Goal: Information Seeking & Learning: Find specific fact

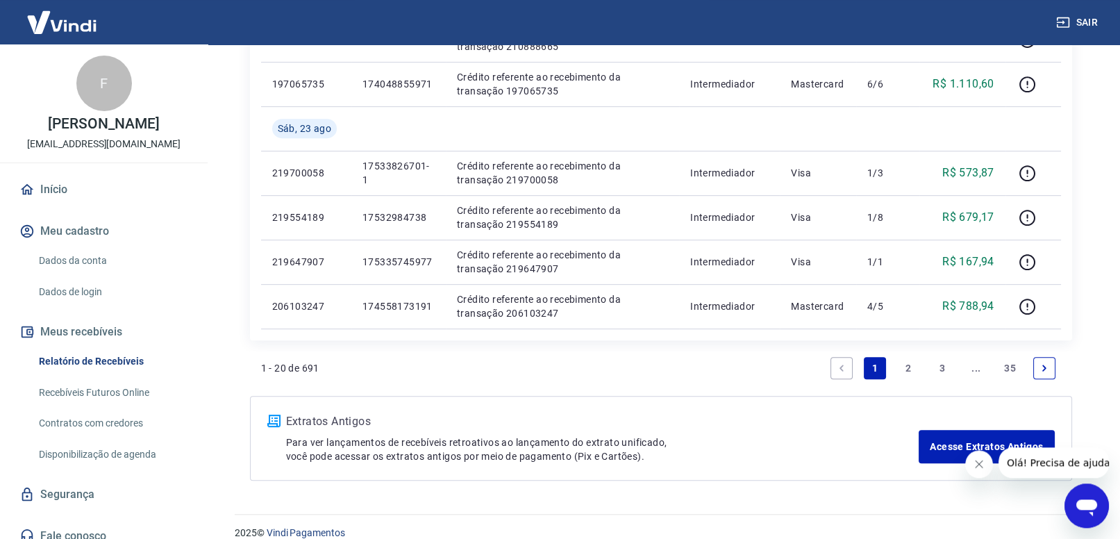
scroll to position [995, 0]
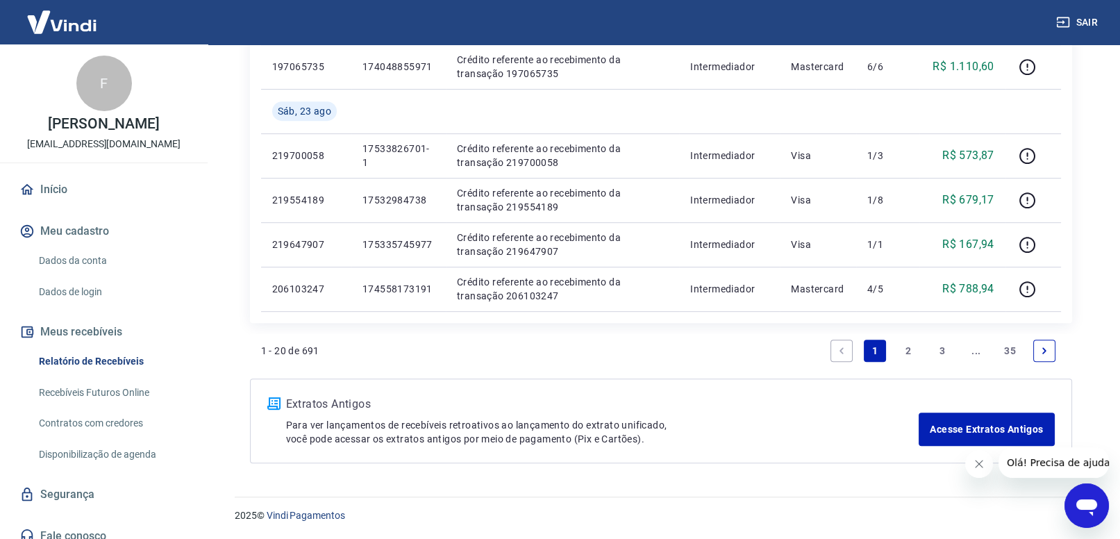
click at [906, 351] on link "2" at bounding box center [909, 351] width 22 height 22
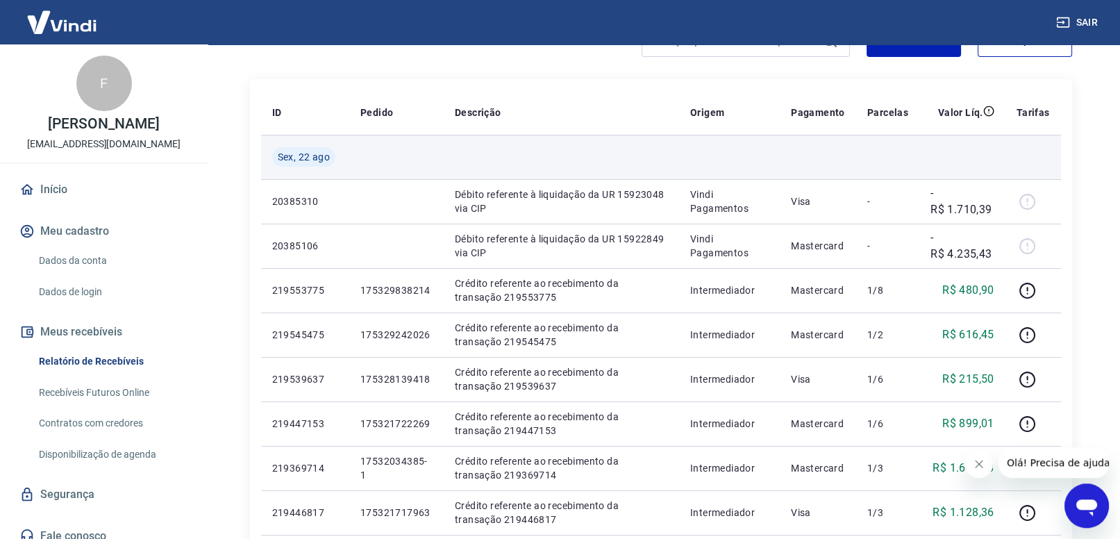
scroll to position [144, 0]
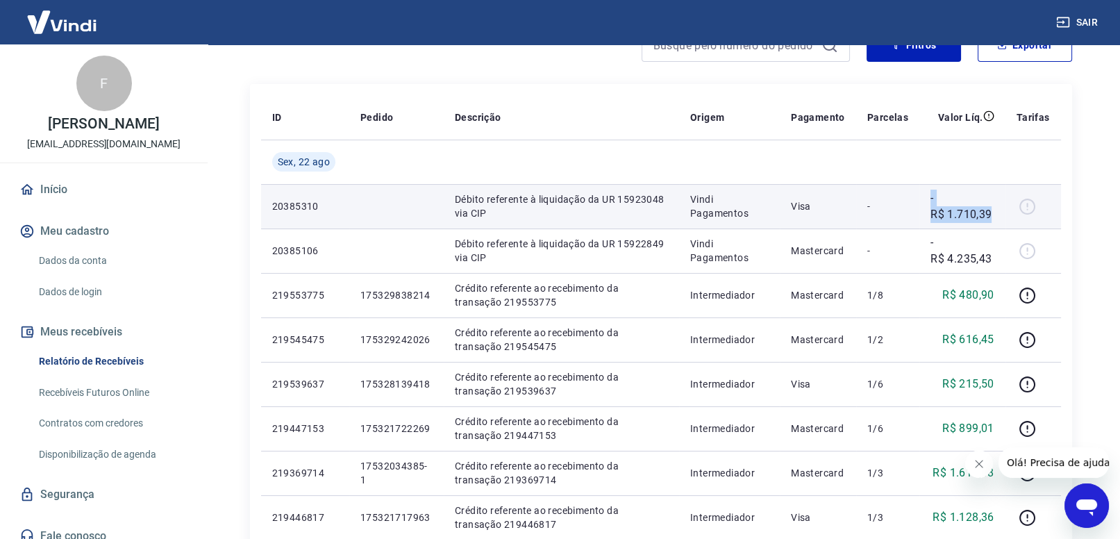
drag, startPoint x: 931, startPoint y: 199, endPoint x: 993, endPoint y: 219, distance: 65.5
click at [993, 219] on td "-R$ 1.710,39" at bounding box center [963, 206] width 86 height 44
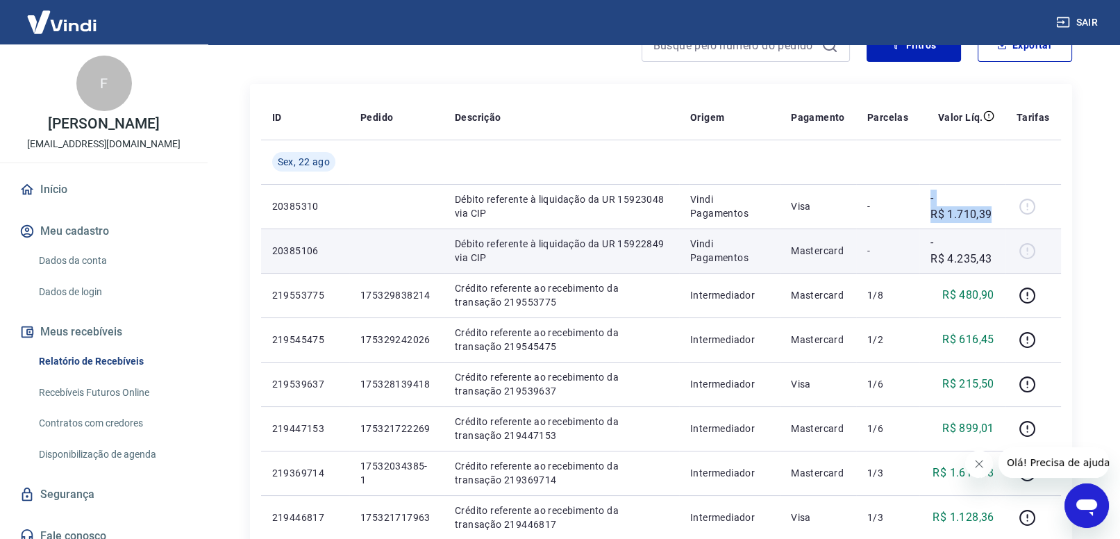
copy p "-R$ 1.710,39"
drag, startPoint x: 931, startPoint y: 240, endPoint x: 995, endPoint y: 257, distance: 66.9
click at [995, 257] on td "-R$ 4.235,43" at bounding box center [963, 250] width 86 height 44
copy p "-R$ 4.235,43"
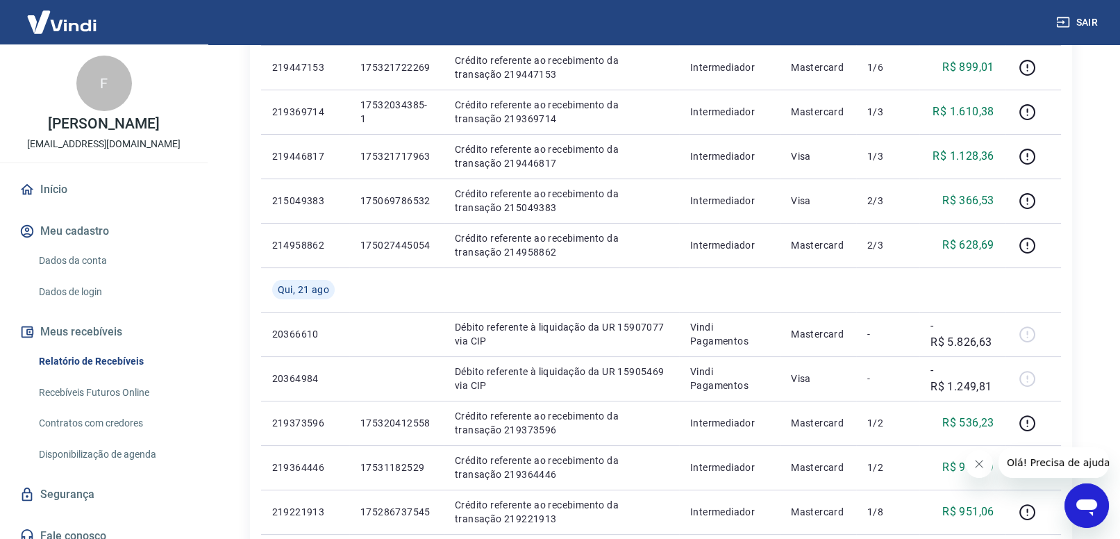
scroll to position [995, 0]
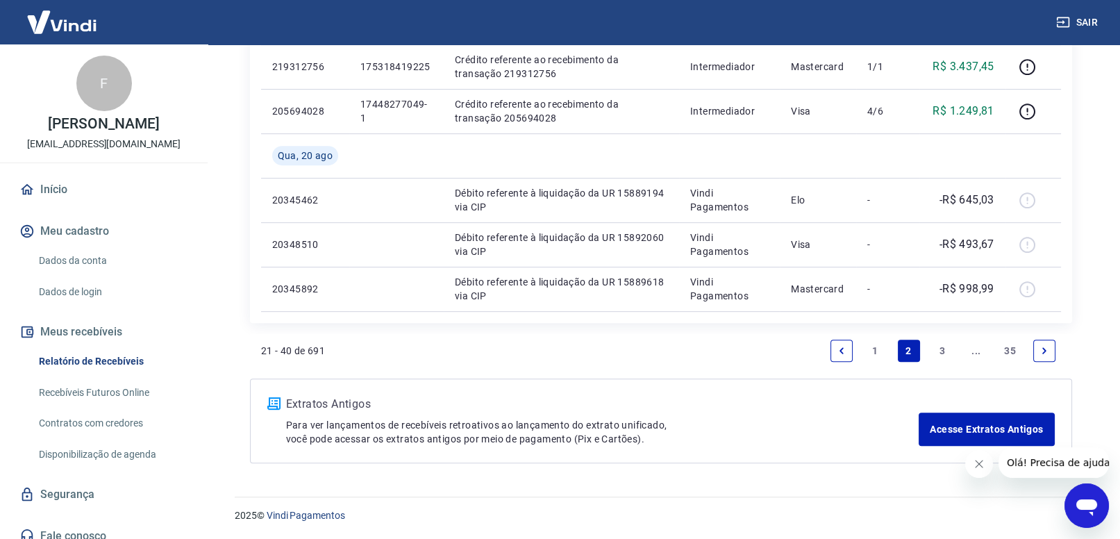
click at [876, 350] on link "1" at bounding box center [875, 351] width 22 height 22
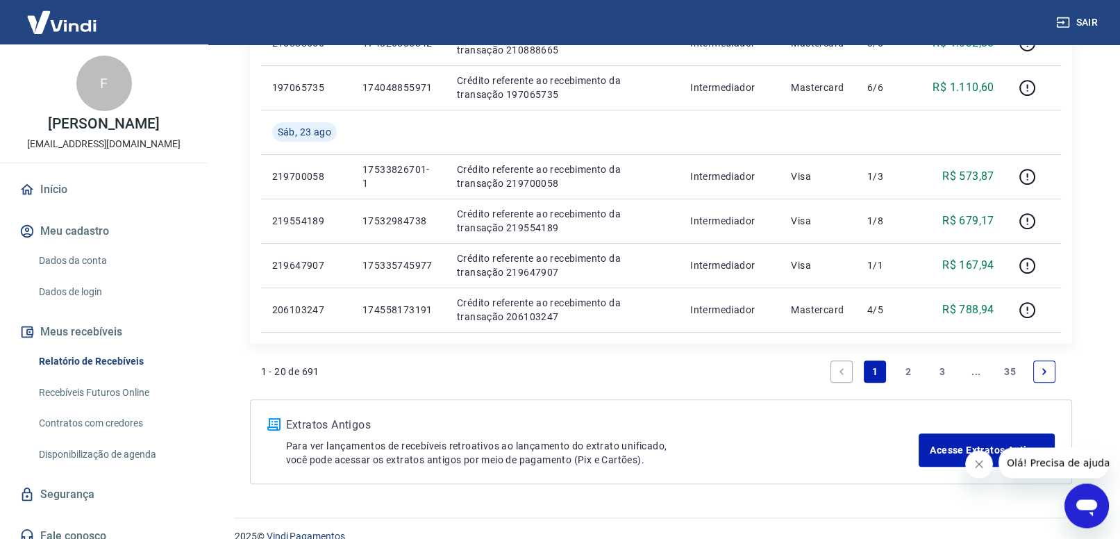
scroll to position [995, 0]
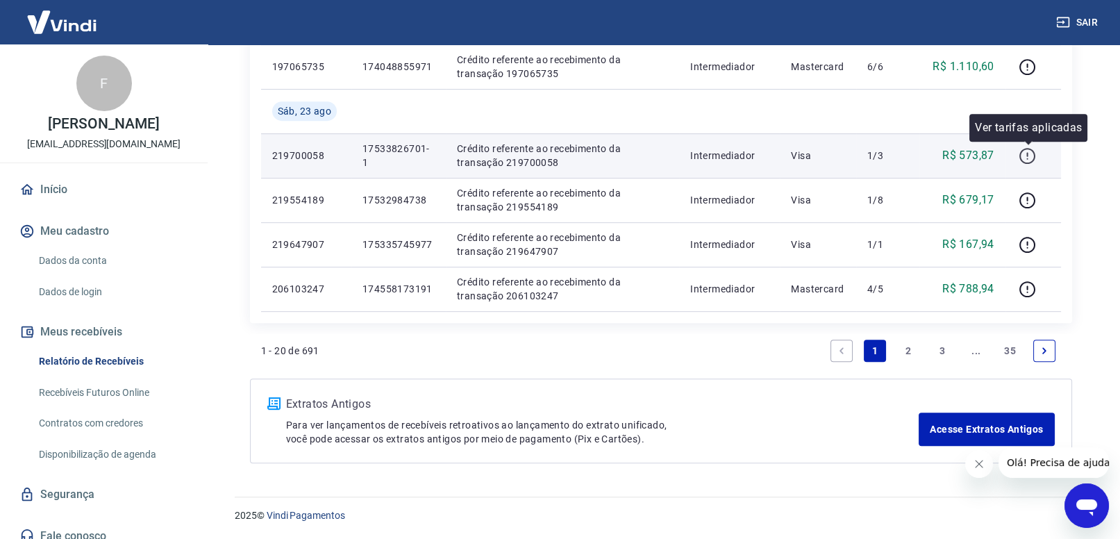
click at [1024, 157] on icon "button" at bounding box center [1027, 155] width 17 height 17
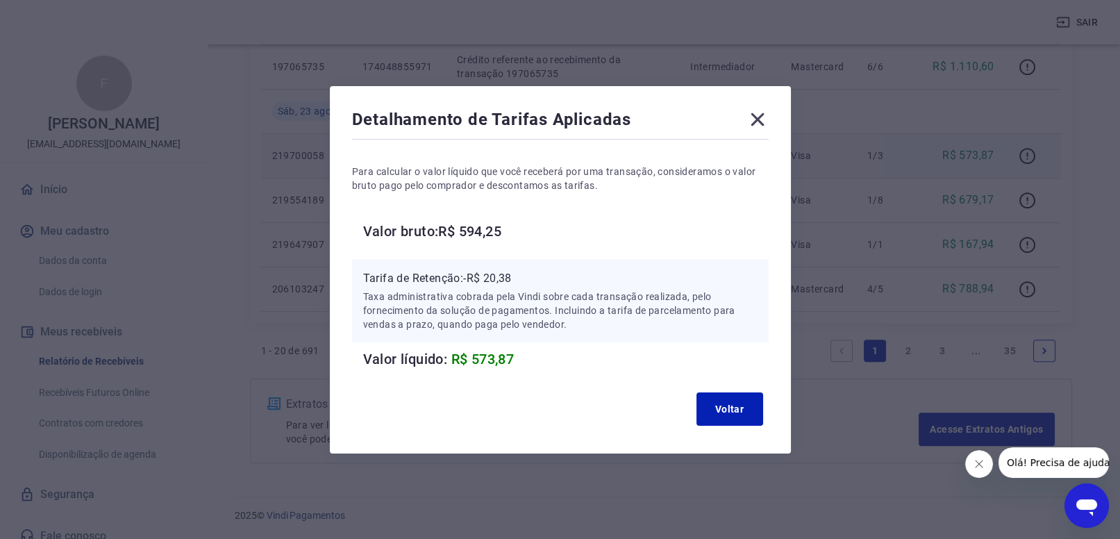
drag, startPoint x: 442, startPoint y: 231, endPoint x: 511, endPoint y: 233, distance: 69.5
click at [508, 233] on h6 "Valor bruto: R$ 594,25" at bounding box center [566, 231] width 406 height 22
click at [511, 232] on h6 "Valor bruto: R$ 594,25" at bounding box center [566, 231] width 406 height 22
copy h6 "R$ 594,25"
drag, startPoint x: 444, startPoint y: 231, endPoint x: 510, endPoint y: 226, distance: 66.8
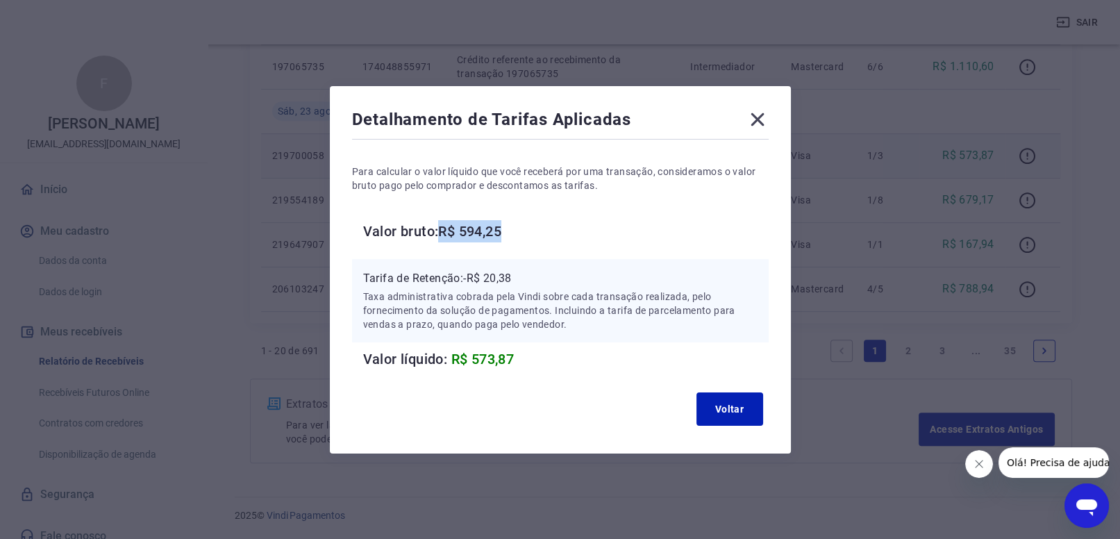
click at [510, 228] on h6 "Valor bruto: R$ 594,25" at bounding box center [566, 231] width 406 height 22
drag, startPoint x: 465, startPoint y: 283, endPoint x: 531, endPoint y: 272, distance: 66.8
click at [534, 273] on p "Tarifa de Retenção: -R$ 20,38" at bounding box center [560, 278] width 394 height 17
copy p "Tarifa de Retenção: -R$ 20,38"
click at [710, 410] on button "Voltar" at bounding box center [730, 408] width 67 height 33
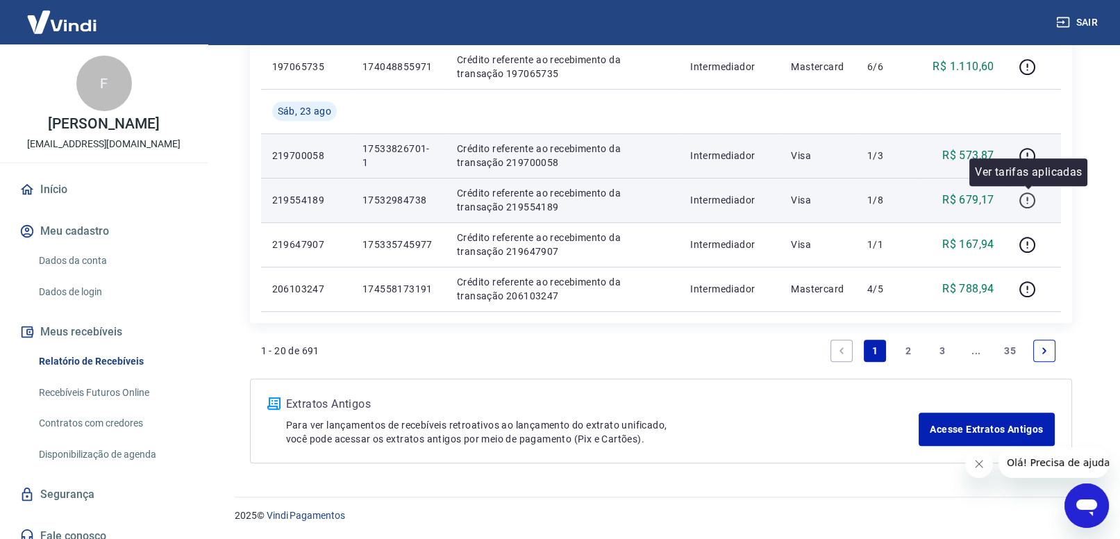
click at [1031, 204] on icon "button" at bounding box center [1027, 200] width 17 height 17
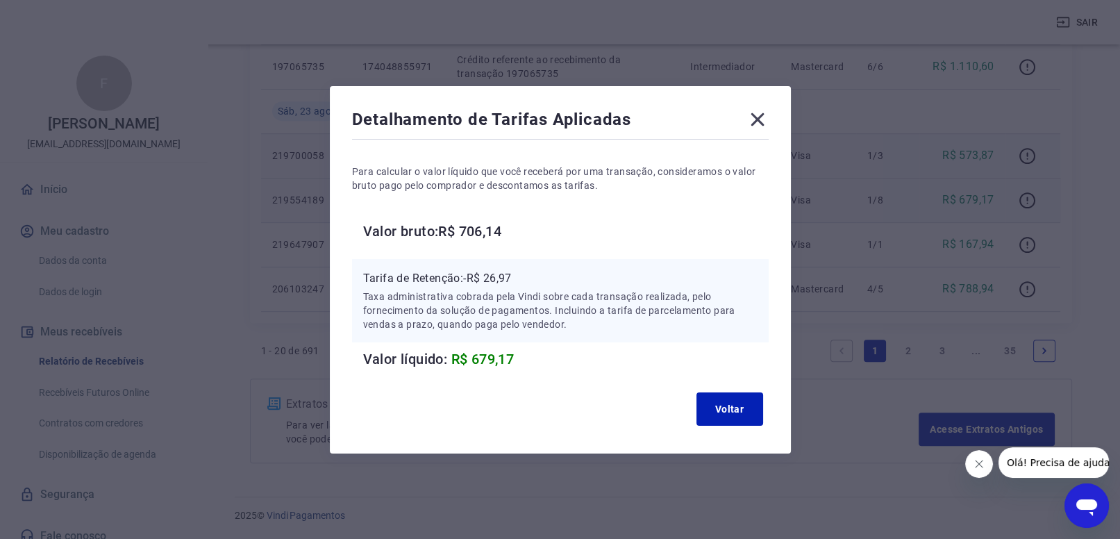
drag, startPoint x: 440, startPoint y: 228, endPoint x: 506, endPoint y: 232, distance: 66.1
click at [507, 232] on h6 "Valor bruto: R$ 706,14" at bounding box center [566, 231] width 406 height 22
copy h6 "R$ 706,14"
drag, startPoint x: 465, startPoint y: 276, endPoint x: 535, endPoint y: 275, distance: 69.5
click at [535, 275] on p "Tarifa de Retenção: -R$ 26,97" at bounding box center [560, 278] width 394 height 17
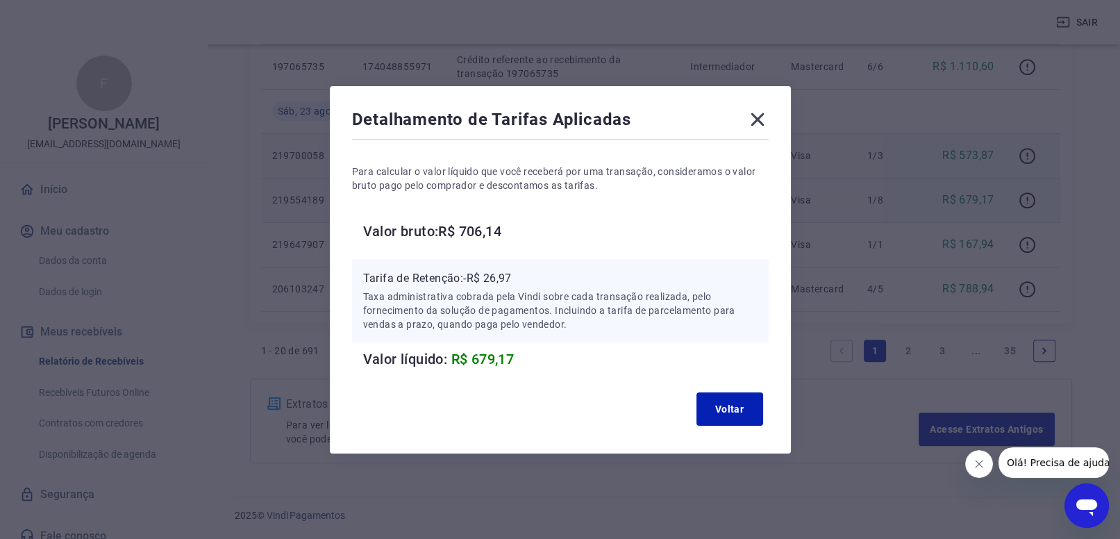
copy p "Tarifa de Retenção: -R$ 26,97"
click at [724, 397] on button "Voltar" at bounding box center [730, 408] width 67 height 33
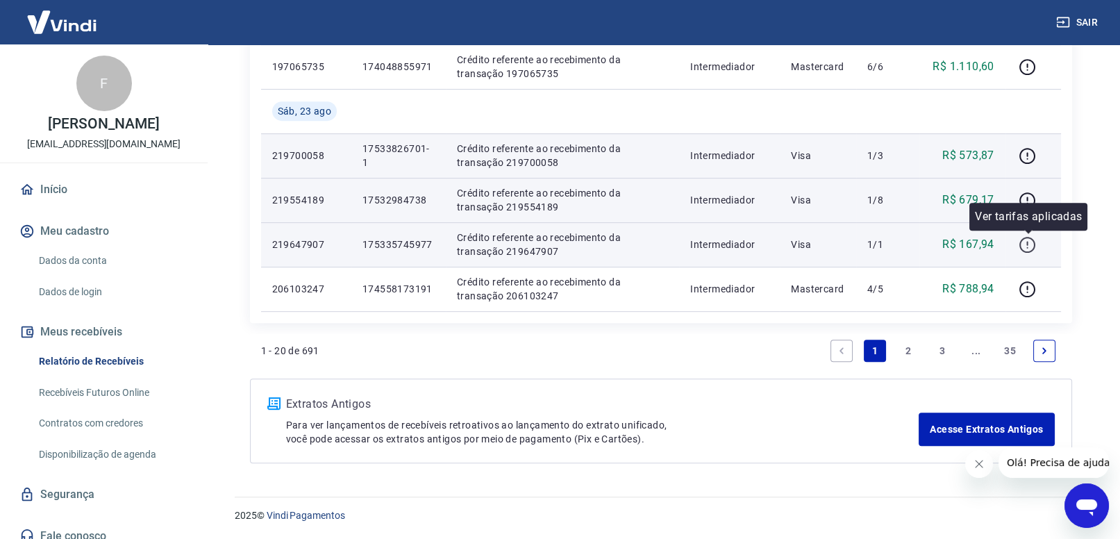
click at [1034, 245] on icon "button" at bounding box center [1027, 244] width 17 height 17
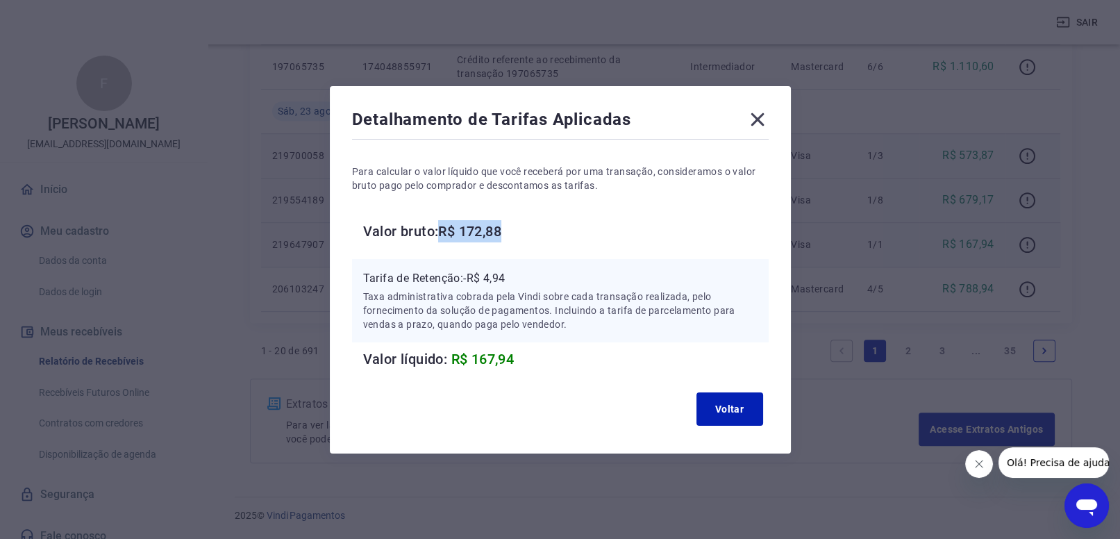
drag, startPoint x: 444, startPoint y: 227, endPoint x: 521, endPoint y: 225, distance: 76.4
click at [521, 225] on h6 "Valor bruto: R$ 172,88" at bounding box center [566, 231] width 406 height 22
copy h6 "R$ 172,88"
copy p "-R$ 4,94"
drag, startPoint x: 465, startPoint y: 280, endPoint x: 522, endPoint y: 281, distance: 57.0
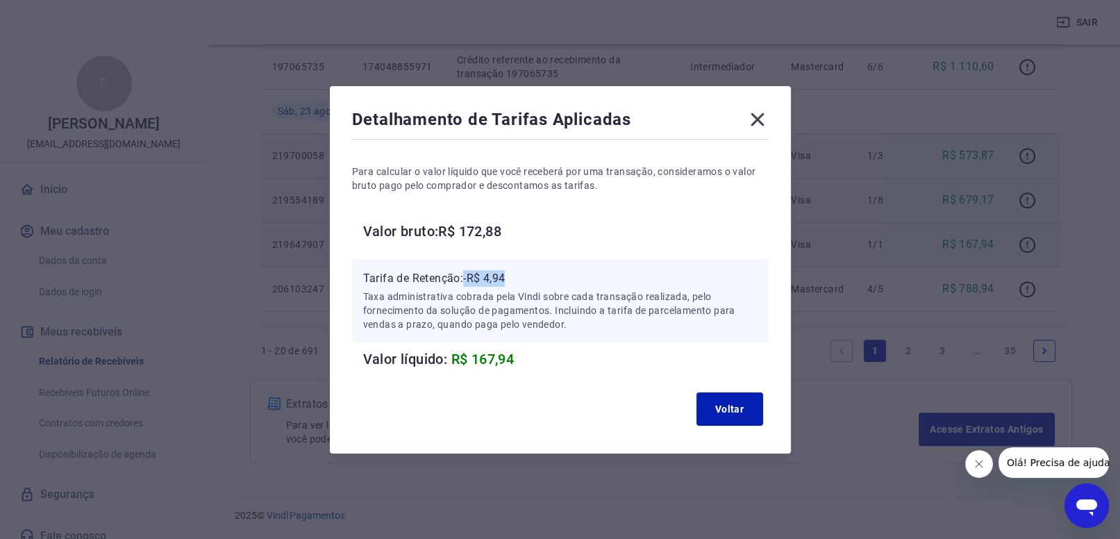
click at [522, 281] on p "Tarifa de Retenção: -R$ 4,94" at bounding box center [560, 278] width 394 height 17
click at [719, 408] on button "Voltar" at bounding box center [730, 408] width 67 height 33
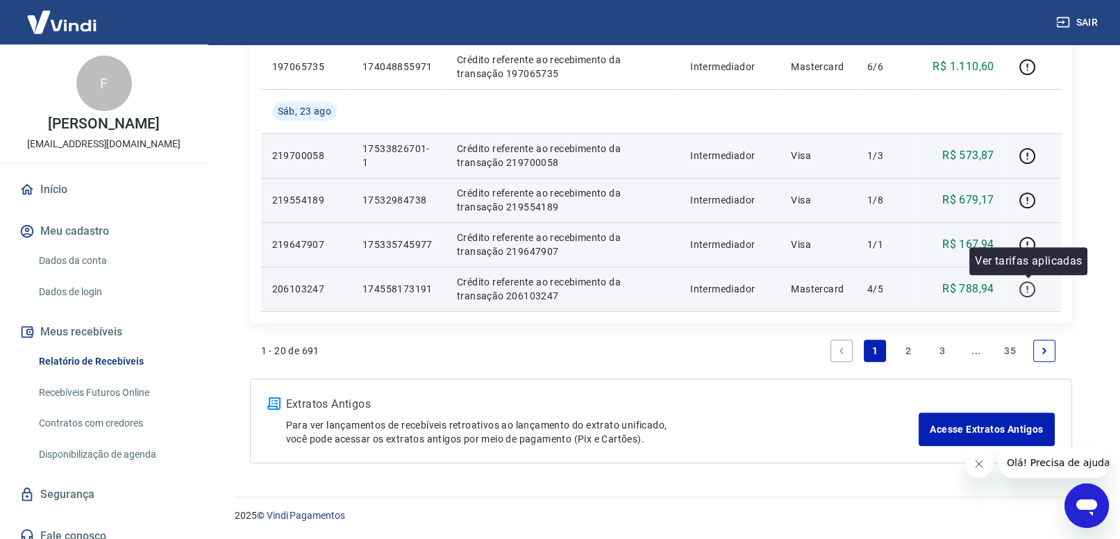
click at [1033, 290] on icon "button" at bounding box center [1027, 289] width 17 height 17
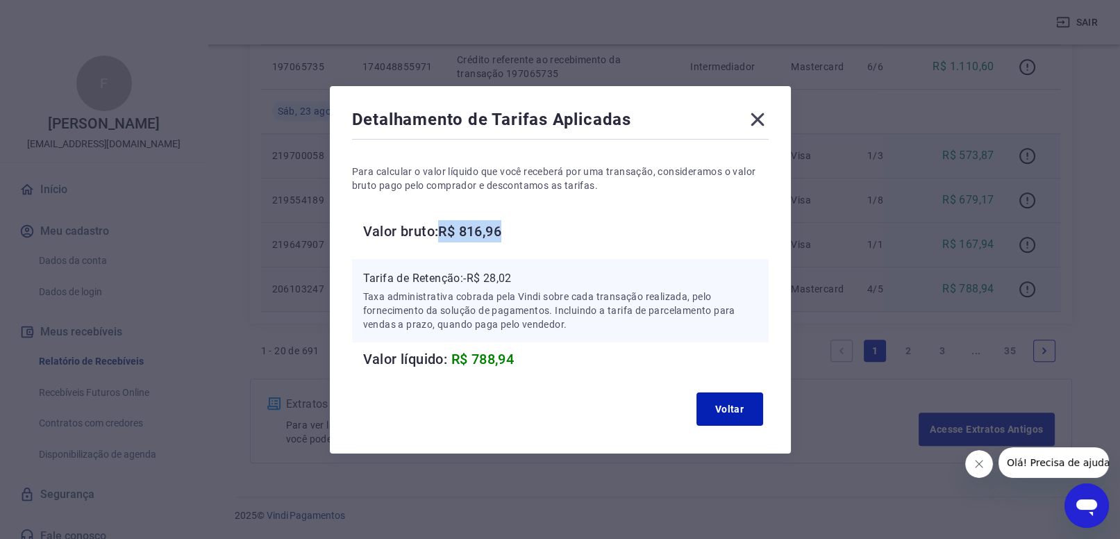
drag, startPoint x: 442, startPoint y: 228, endPoint x: 526, endPoint y: 219, distance: 83.8
click at [522, 222] on h6 "Valor bruto: R$ 816,96" at bounding box center [566, 231] width 406 height 22
copy h6 "R$ 816,96"
drag, startPoint x: 463, startPoint y: 274, endPoint x: 517, endPoint y: 283, distance: 54.9
click at [529, 280] on p "Tarifa de Retenção: -R$ 28,02" at bounding box center [560, 278] width 394 height 17
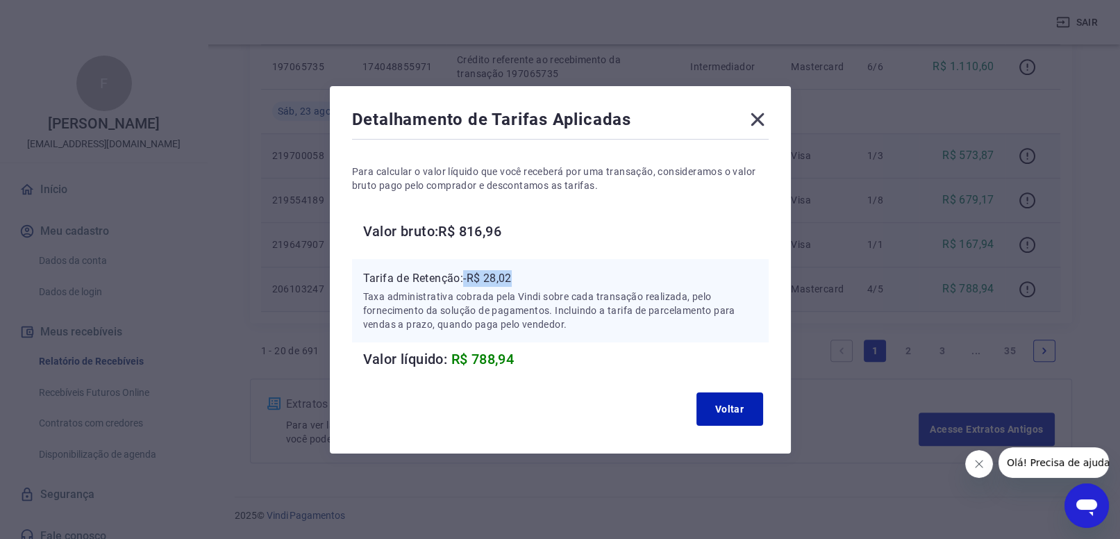
copy p "-R$ 28,02"
drag, startPoint x: 752, startPoint y: 115, endPoint x: 743, endPoint y: 128, distance: 16.0
click at [753, 115] on icon at bounding box center [757, 119] width 13 height 13
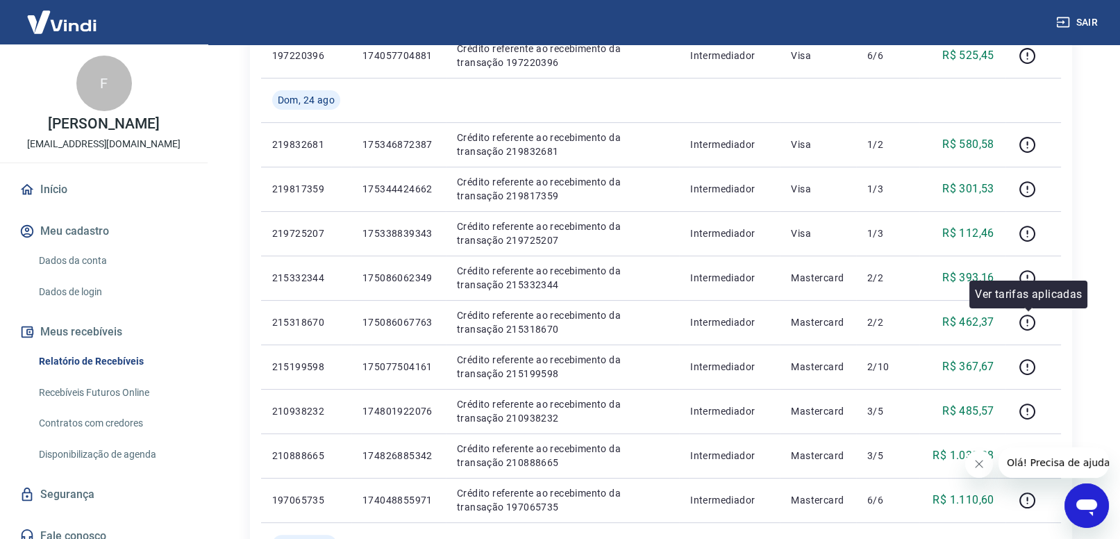
scroll to position [490, 0]
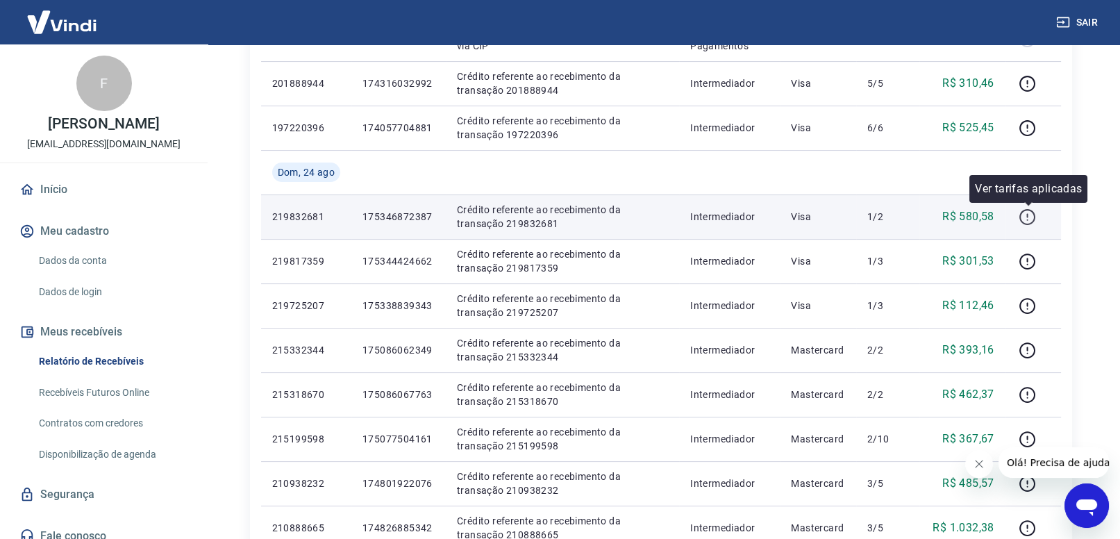
click at [1027, 219] on icon "button" at bounding box center [1027, 216] width 17 height 17
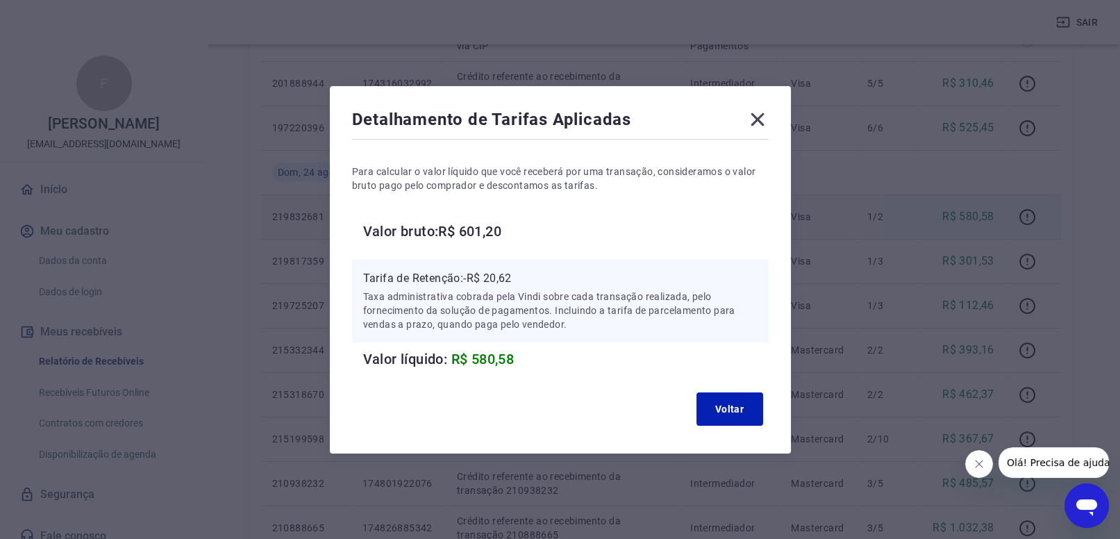
drag, startPoint x: 440, startPoint y: 227, endPoint x: 522, endPoint y: 215, distance: 82.2
click at [522, 215] on div "Para calcular o valor líquido que você receberá por uma transação, consideramos…" at bounding box center [560, 256] width 417 height 228
drag, startPoint x: 467, startPoint y: 277, endPoint x: 532, endPoint y: 272, distance: 64.8
click at [532, 272] on p "Tarifa de Retenção: -R$ 20,62" at bounding box center [560, 278] width 394 height 17
drag, startPoint x: 736, startPoint y: 401, endPoint x: 993, endPoint y: 274, distance: 286.7
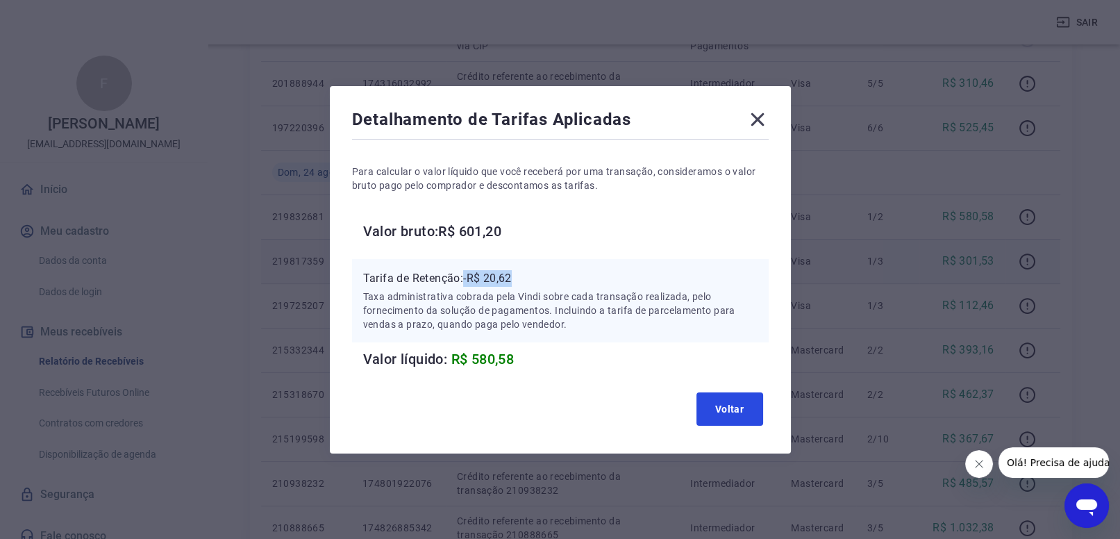
click at [740, 399] on button "Voltar" at bounding box center [730, 408] width 67 height 33
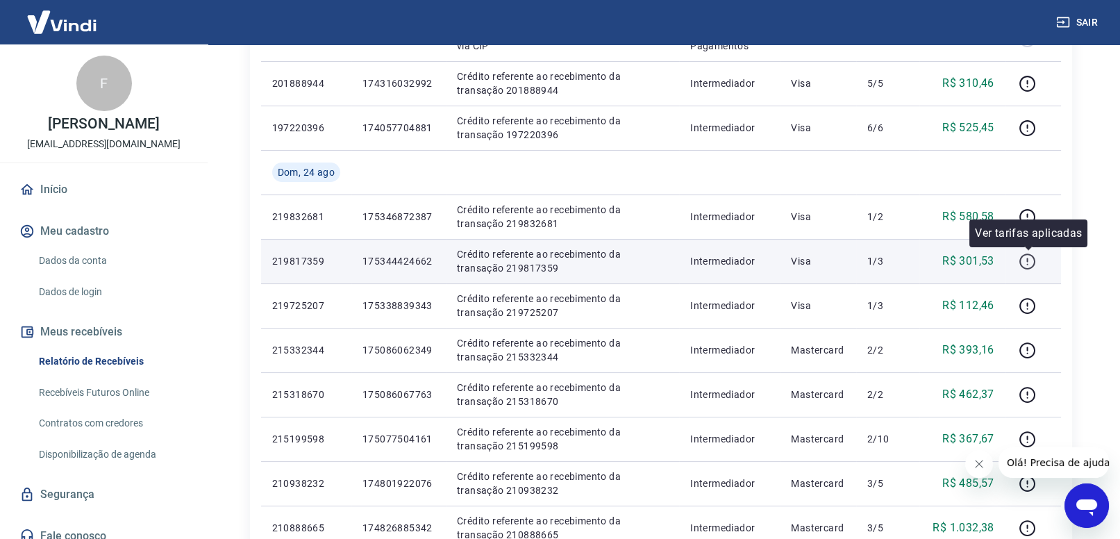
click at [1028, 261] on icon "button" at bounding box center [1027, 261] width 17 height 17
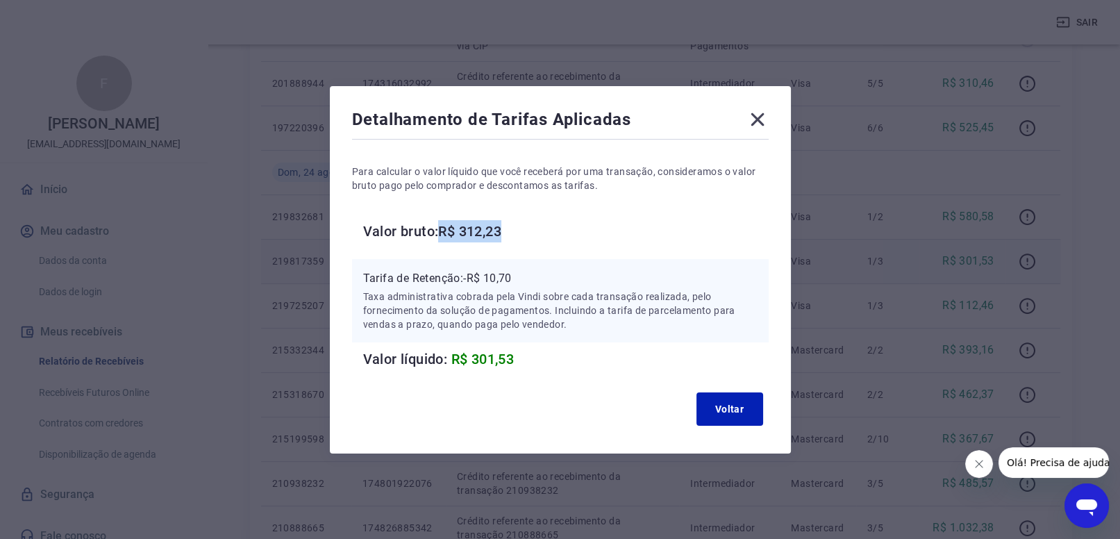
drag, startPoint x: 444, startPoint y: 231, endPoint x: 522, endPoint y: 234, distance: 77.1
click at [520, 233] on h6 "Valor bruto: R$ 312,23" at bounding box center [566, 231] width 406 height 22
drag, startPoint x: 463, startPoint y: 278, endPoint x: 519, endPoint y: 269, distance: 57.0
click at [526, 267] on div "Tarifa de Retenção: -R$ 10,70 Taxa administrativa cobrada pela Vindi sobre cada…" at bounding box center [560, 300] width 417 height 83
drag, startPoint x: 720, startPoint y: 401, endPoint x: 735, endPoint y: 383, distance: 23.2
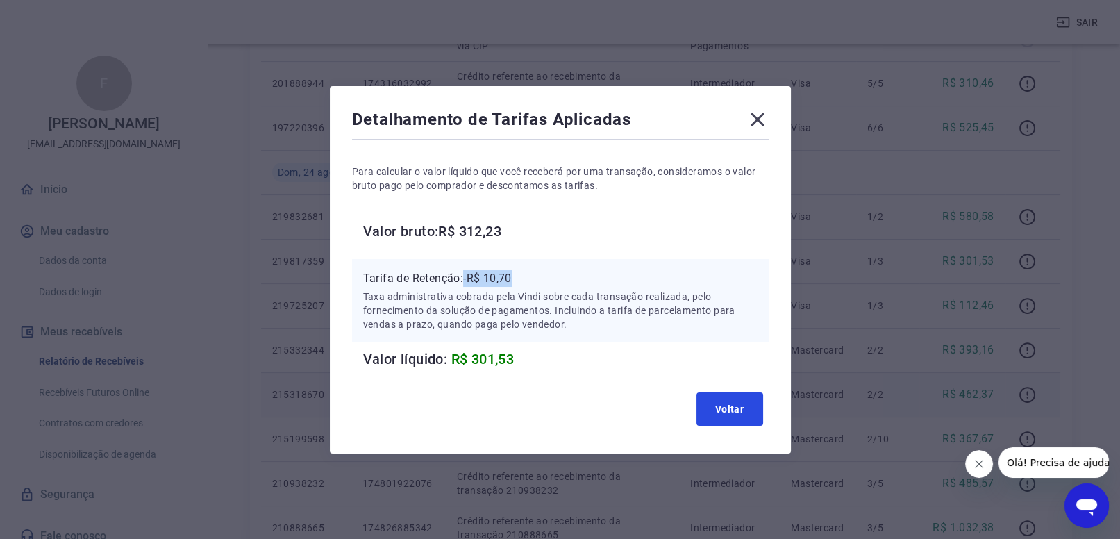
click at [722, 399] on button "Voltar" at bounding box center [730, 408] width 67 height 33
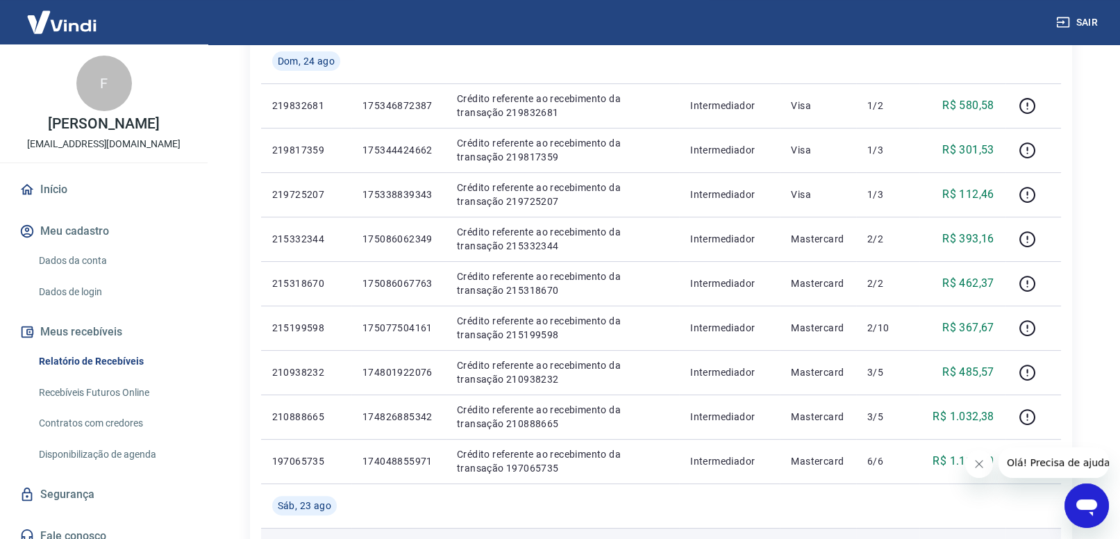
scroll to position [634, 0]
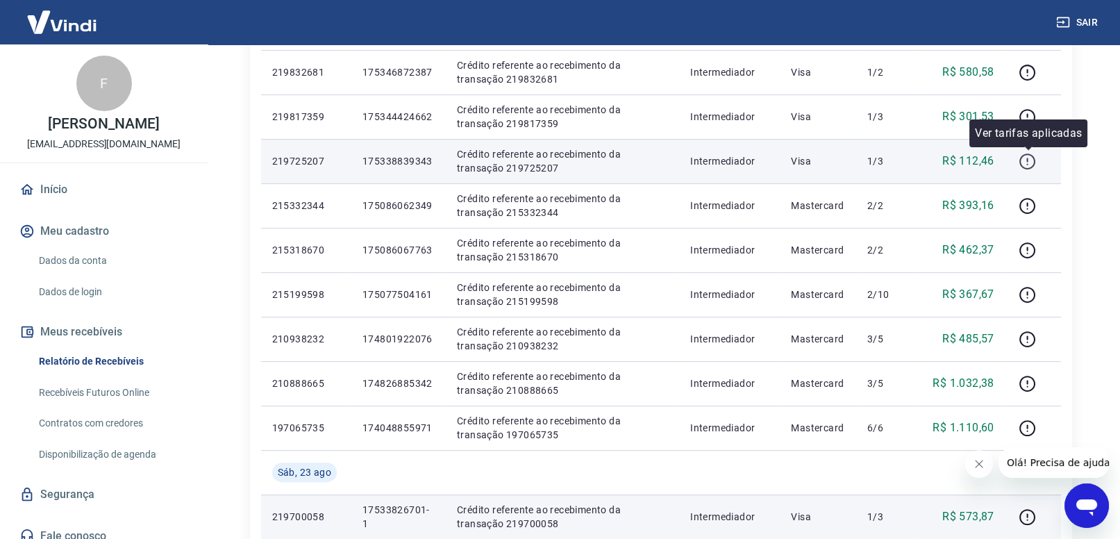
click at [1029, 158] on icon "button" at bounding box center [1027, 160] width 1 height 4
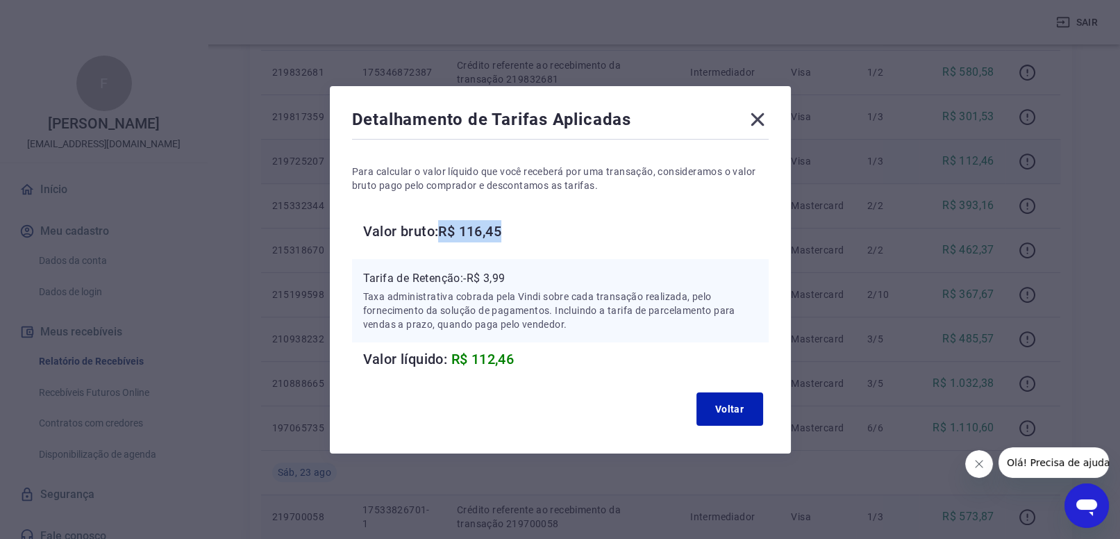
drag, startPoint x: 442, startPoint y: 226, endPoint x: 518, endPoint y: 223, distance: 75.8
click at [518, 222] on h6 "Valor bruto: R$ 116,45" at bounding box center [566, 231] width 406 height 22
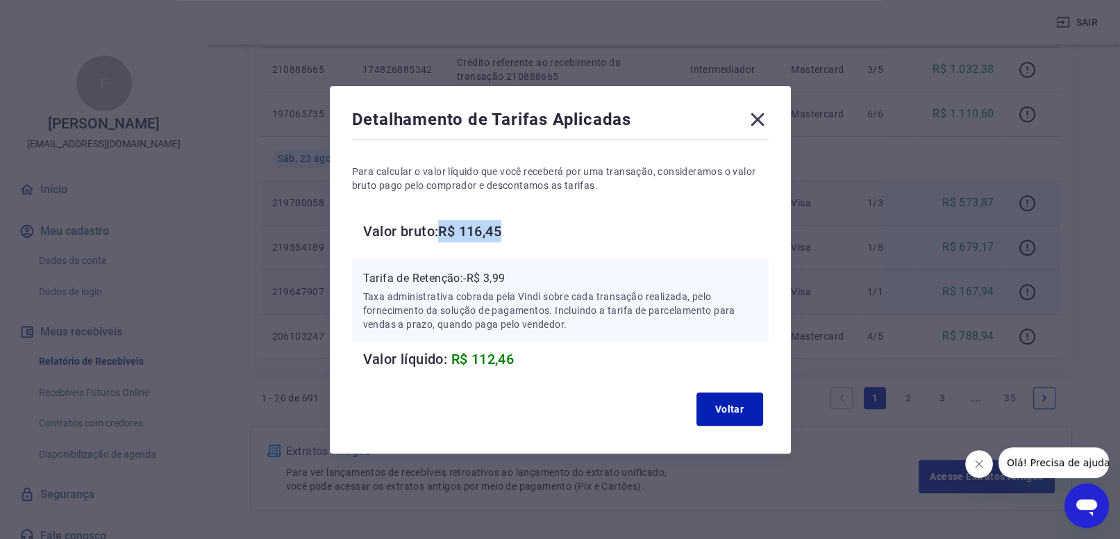
scroll to position [995, 0]
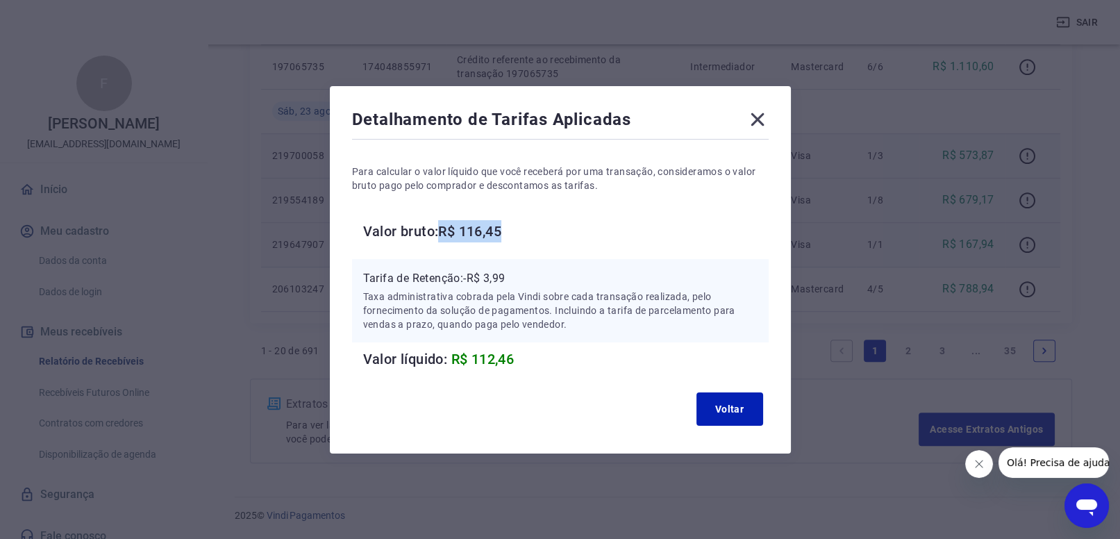
drag, startPoint x: 466, startPoint y: 276, endPoint x: 535, endPoint y: 269, distance: 69.2
click at [535, 269] on div "Tarifa de Retenção: -R$ 3,99 Taxa administrativa cobrada pela Vindi sobre cada …" at bounding box center [560, 300] width 417 height 83
drag, startPoint x: 728, startPoint y: 399, endPoint x: 779, endPoint y: 361, distance: 63.1
click at [729, 398] on button "Voltar" at bounding box center [730, 408] width 67 height 33
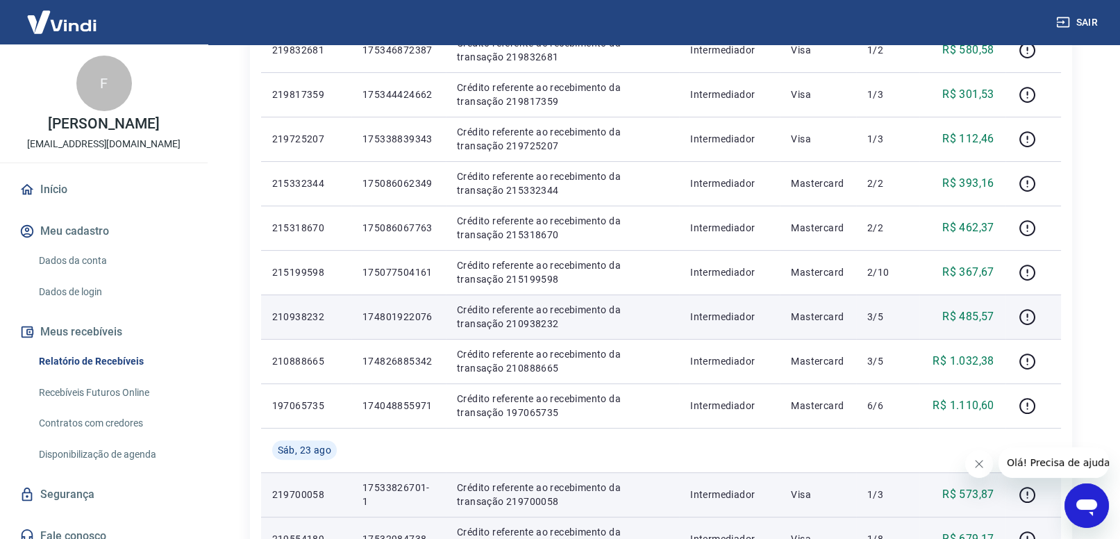
scroll to position [634, 0]
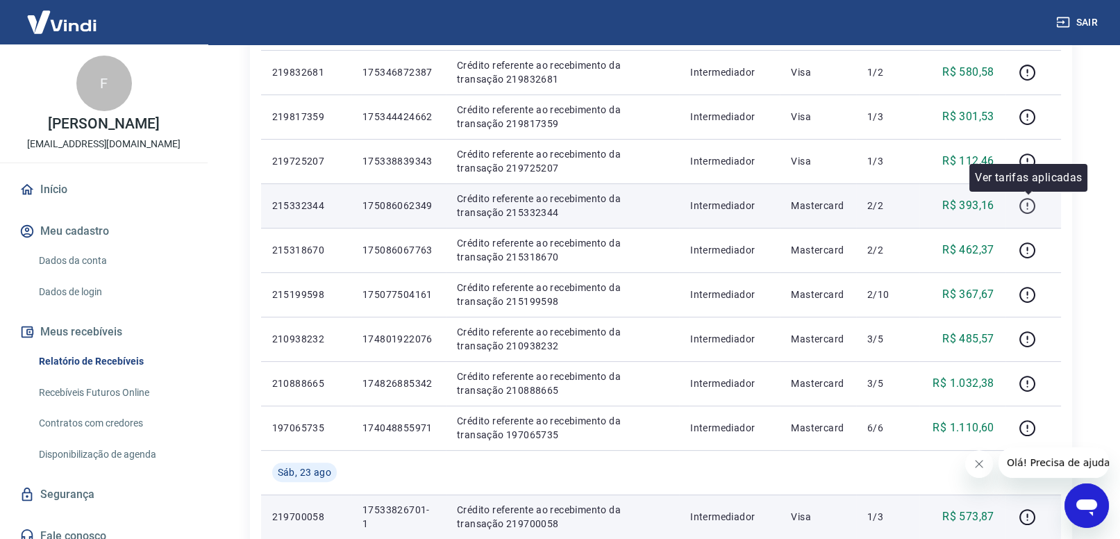
click at [1026, 206] on icon "button" at bounding box center [1027, 205] width 17 height 17
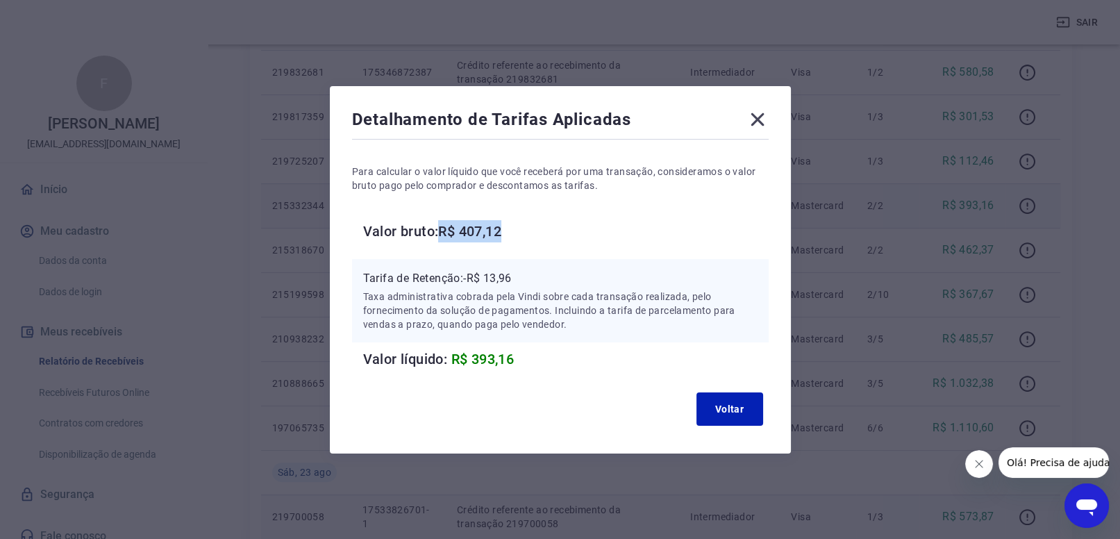
drag, startPoint x: 443, startPoint y: 226, endPoint x: 533, endPoint y: 219, distance: 89.9
click at [533, 220] on h6 "Valor bruto: R$ 407,12" at bounding box center [566, 231] width 406 height 22
drag, startPoint x: 482, startPoint y: 281, endPoint x: 526, endPoint y: 265, distance: 47.2
click at [526, 265] on div "Tarifa de Retenção: -R$ 13,96 Taxa administrativa cobrada pela Vindi sobre cada…" at bounding box center [560, 300] width 417 height 83
click at [731, 420] on button "Voltar" at bounding box center [730, 408] width 67 height 33
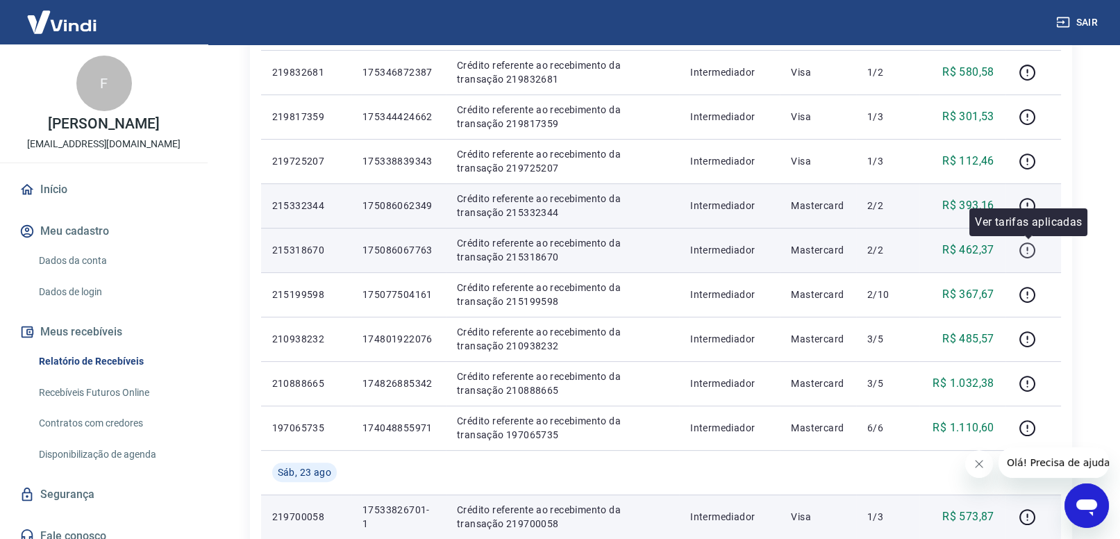
click at [1027, 249] on icon "button" at bounding box center [1027, 250] width 17 height 17
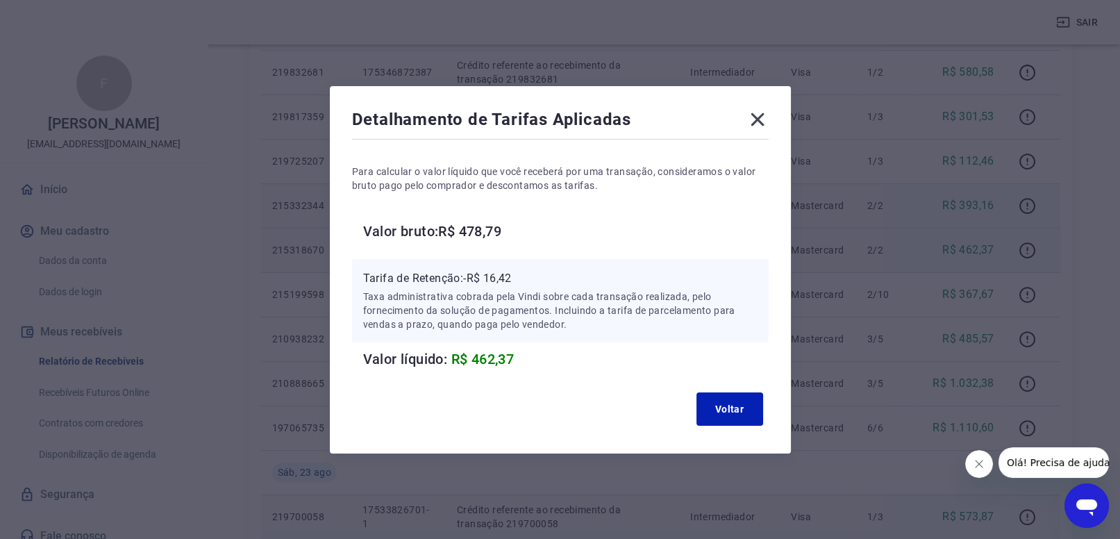
drag, startPoint x: 441, startPoint y: 230, endPoint x: 518, endPoint y: 233, distance: 77.1
click at [518, 233] on h6 "Valor bruto: R$ 478,79" at bounding box center [566, 231] width 406 height 22
drag, startPoint x: 467, startPoint y: 275, endPoint x: 517, endPoint y: 282, distance: 51.2
click at [522, 278] on p "Tarifa de Retenção: -R$ 16,42" at bounding box center [560, 278] width 394 height 17
drag, startPoint x: 727, startPoint y: 414, endPoint x: 729, endPoint y: 403, distance: 11.3
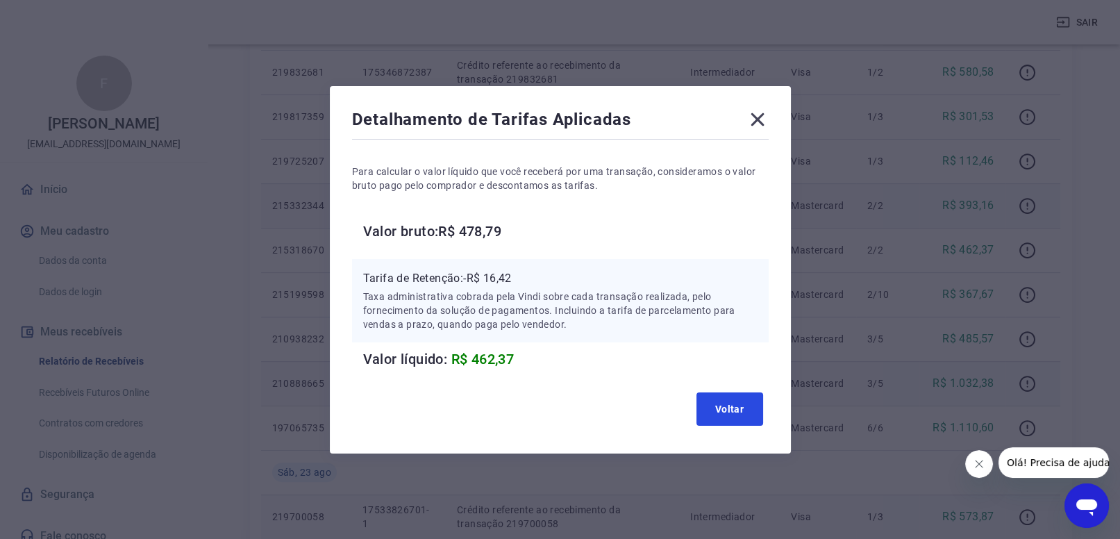
click at [728, 411] on button "Voltar" at bounding box center [730, 408] width 67 height 33
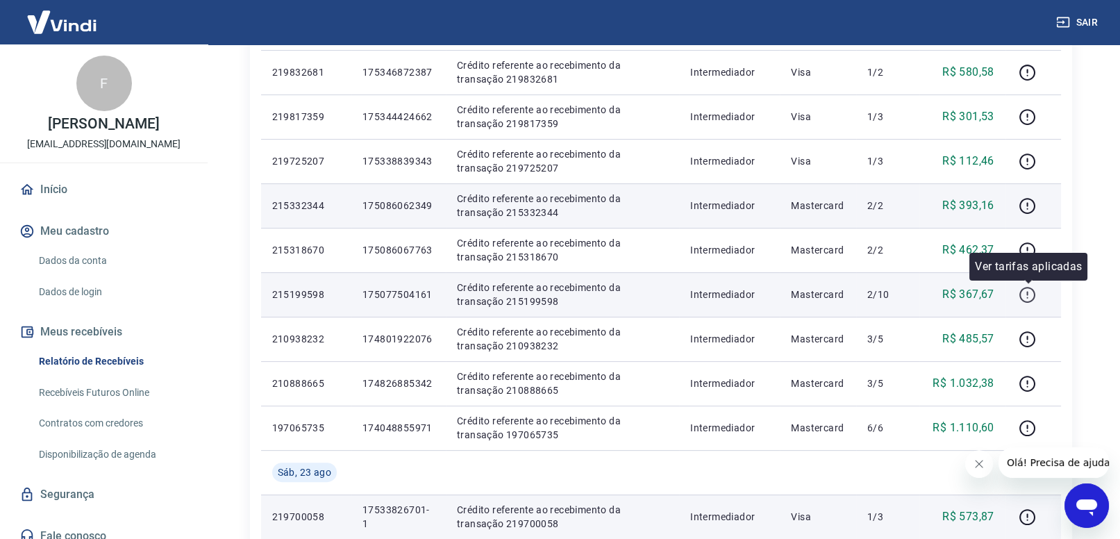
click at [1031, 288] on icon "button" at bounding box center [1028, 295] width 16 height 16
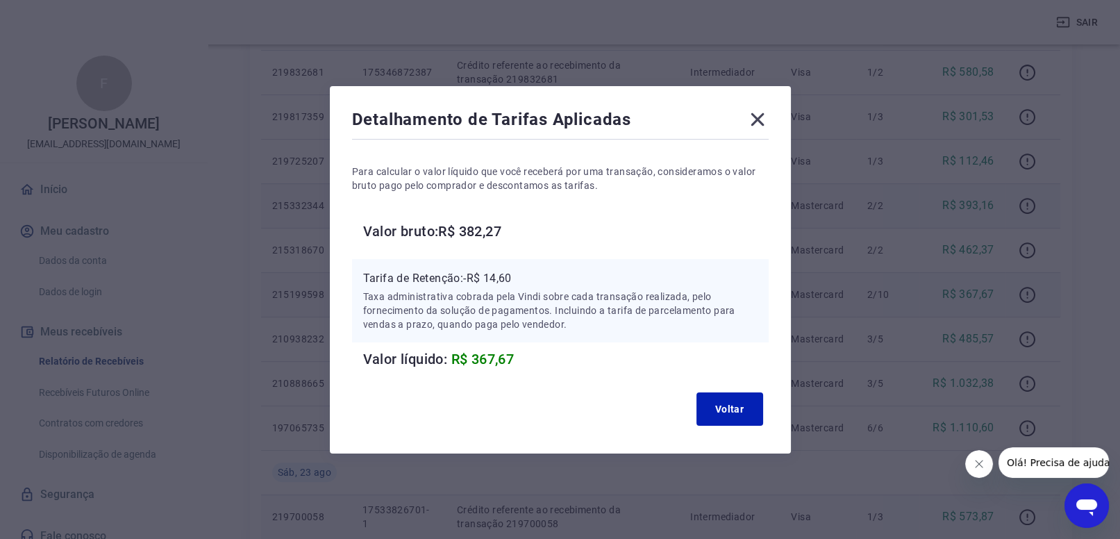
drag, startPoint x: 442, startPoint y: 233, endPoint x: 509, endPoint y: 235, distance: 67.4
click at [539, 222] on h6 "Valor bruto: R$ 382,27" at bounding box center [566, 231] width 406 height 22
drag, startPoint x: 467, startPoint y: 277, endPoint x: 522, endPoint y: 291, distance: 55.9
click at [529, 286] on p "Tarifa de Retenção: -R$ 14,60" at bounding box center [560, 278] width 394 height 17
drag, startPoint x: 742, startPoint y: 408, endPoint x: 788, endPoint y: 395, distance: 47.5
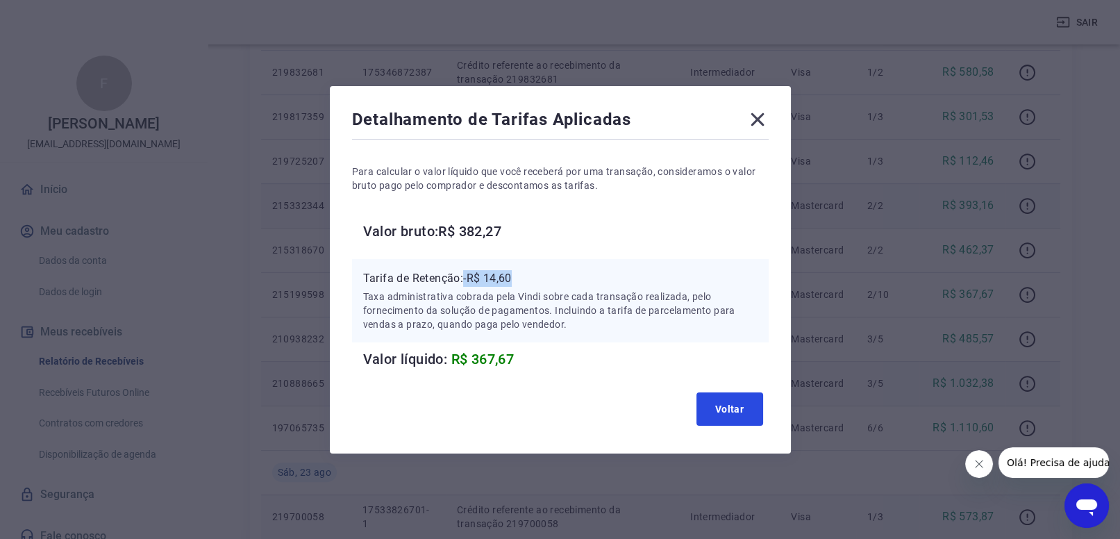
click at [745, 408] on button "Voltar" at bounding box center [730, 408] width 67 height 33
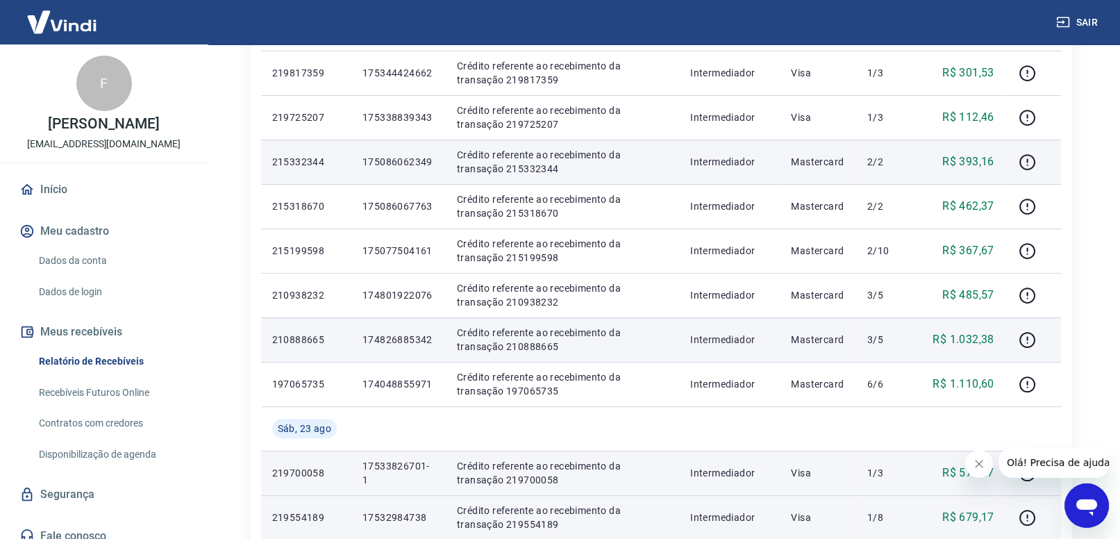
scroll to position [706, 0]
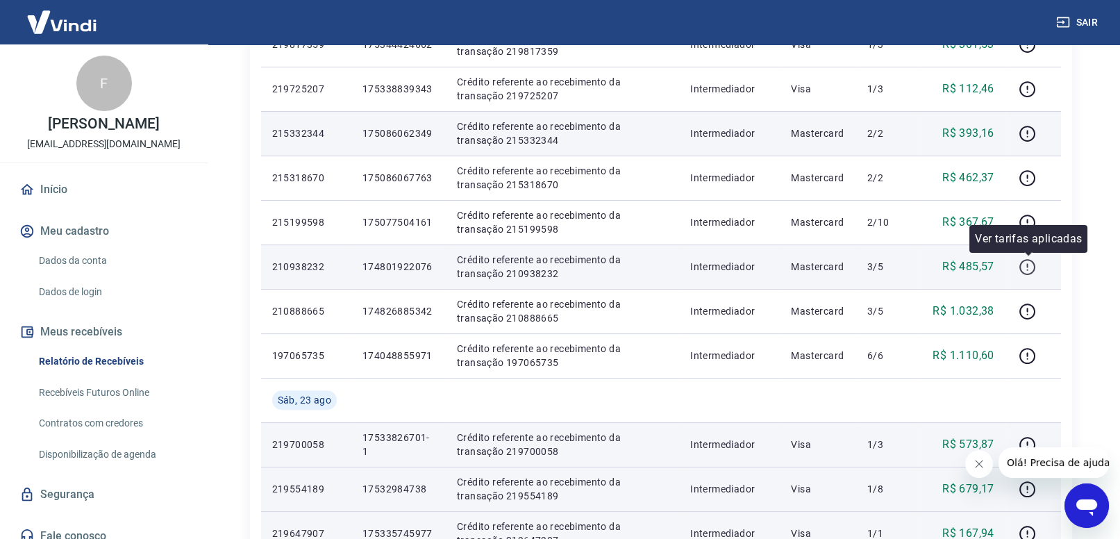
click at [1026, 267] on icon "button" at bounding box center [1027, 266] width 17 height 17
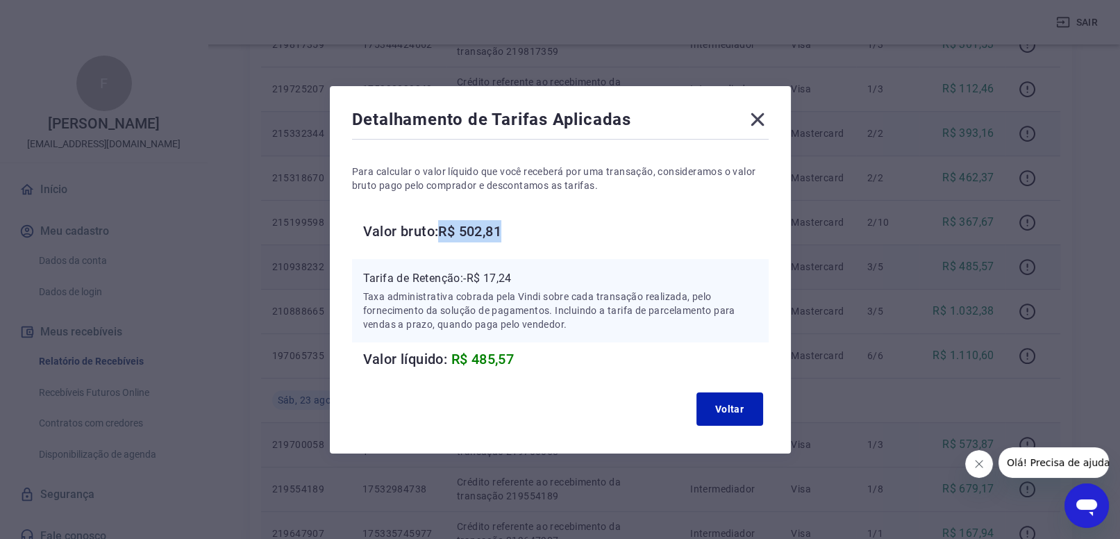
drag, startPoint x: 444, startPoint y: 230, endPoint x: 548, endPoint y: 242, distance: 104.2
click at [549, 242] on h6 "Valor bruto: R$ 502,81" at bounding box center [566, 231] width 406 height 22
drag, startPoint x: 467, startPoint y: 279, endPoint x: 534, endPoint y: 277, distance: 67.4
click at [534, 277] on p "Tarifa de Retenção: -R$ 17,24" at bounding box center [560, 278] width 394 height 17
click at [730, 412] on button "Voltar" at bounding box center [730, 408] width 67 height 33
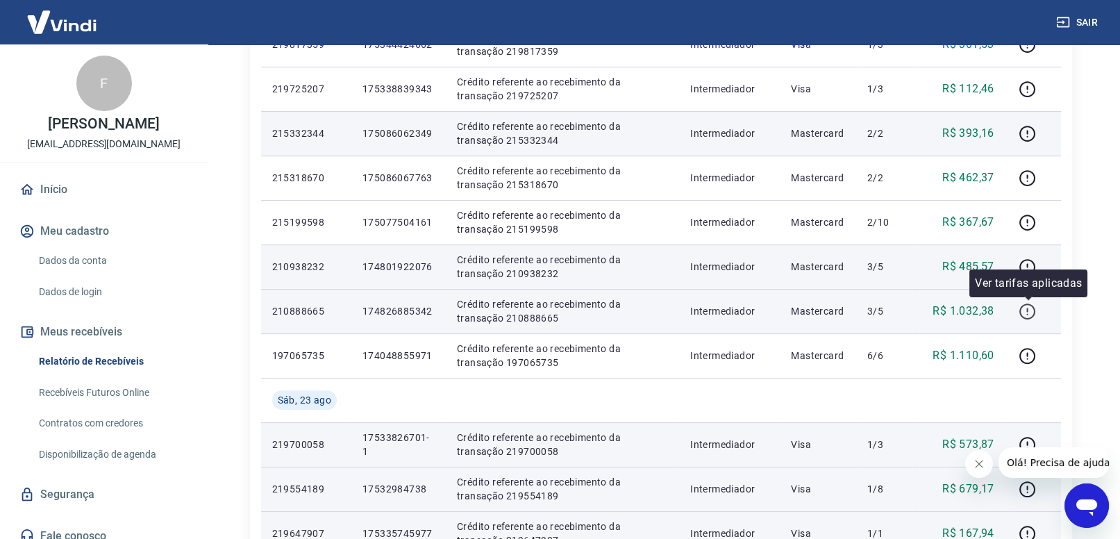
click at [1031, 312] on icon "button" at bounding box center [1027, 311] width 17 height 17
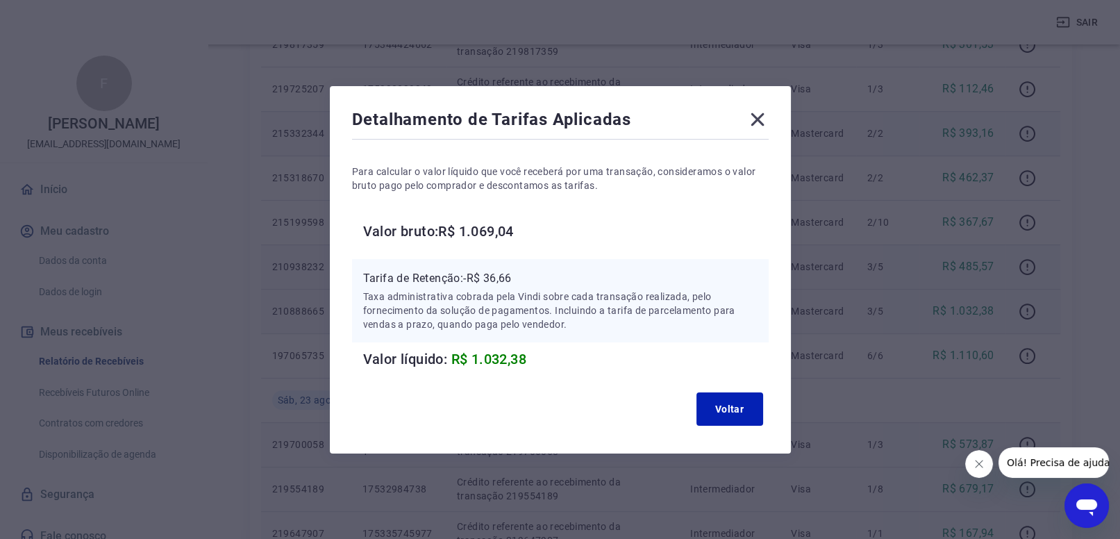
drag, startPoint x: 441, startPoint y: 231, endPoint x: 532, endPoint y: 233, distance: 91.0
click at [531, 233] on h6 "Valor bruto: R$ 1.069,04" at bounding box center [566, 231] width 406 height 22
drag, startPoint x: 464, startPoint y: 278, endPoint x: 550, endPoint y: 307, distance: 90.9
click at [557, 292] on div "Tarifa de Retenção: -R$ 36,66 Taxa administrativa cobrada pela Vindi sobre cada…" at bounding box center [560, 300] width 394 height 61
click at [468, 270] on p "Tarifa de Retenção: -R$ 36,66" at bounding box center [560, 278] width 394 height 17
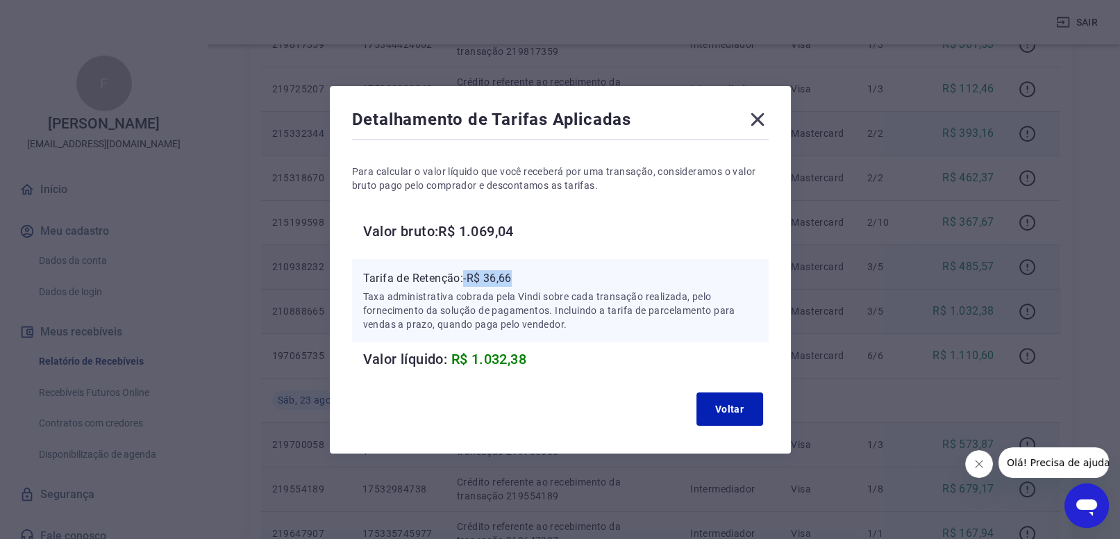
drag, startPoint x: 465, startPoint y: 278, endPoint x: 515, endPoint y: 300, distance: 54.7
click at [534, 283] on p "Tarifa de Retenção: -R$ 36,66" at bounding box center [560, 278] width 394 height 17
drag, startPoint x: 724, startPoint y: 408, endPoint x: 906, endPoint y: 397, distance: 182.3
click at [724, 408] on button "Voltar" at bounding box center [730, 408] width 67 height 33
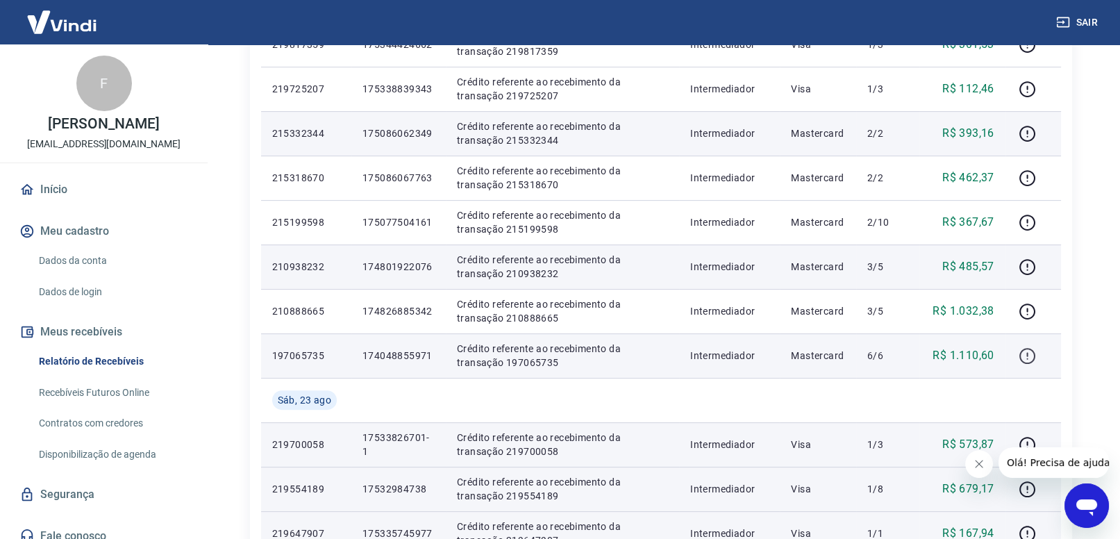
click at [1030, 360] on icon "button" at bounding box center [1027, 355] width 17 height 17
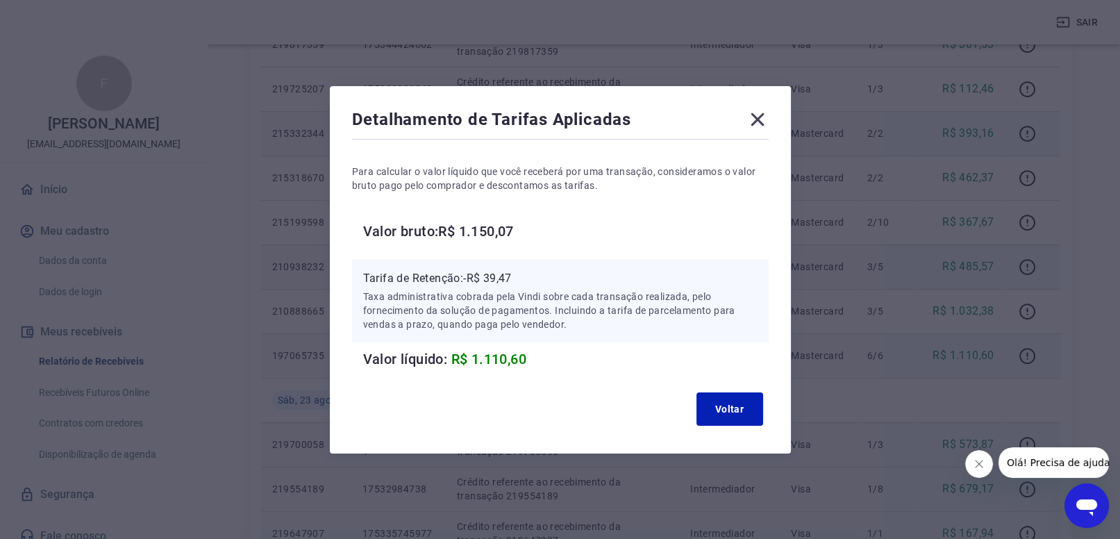
drag, startPoint x: 444, startPoint y: 228, endPoint x: 548, endPoint y: 235, distance: 103.7
click at [548, 235] on h6 "Valor bruto: R$ 1.150,07" at bounding box center [566, 231] width 406 height 22
drag, startPoint x: 465, startPoint y: 273, endPoint x: 516, endPoint y: 281, distance: 51.4
click at [522, 278] on p "Tarifa de Retenção: -R$ 39,47" at bounding box center [560, 278] width 394 height 17
click at [733, 408] on button "Voltar" at bounding box center [730, 408] width 67 height 33
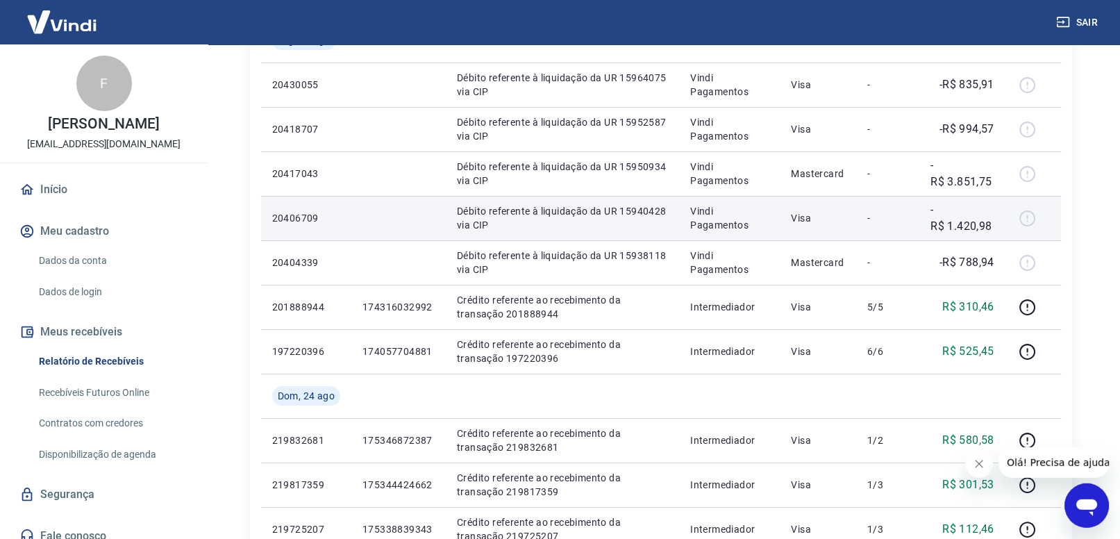
scroll to position [361, 0]
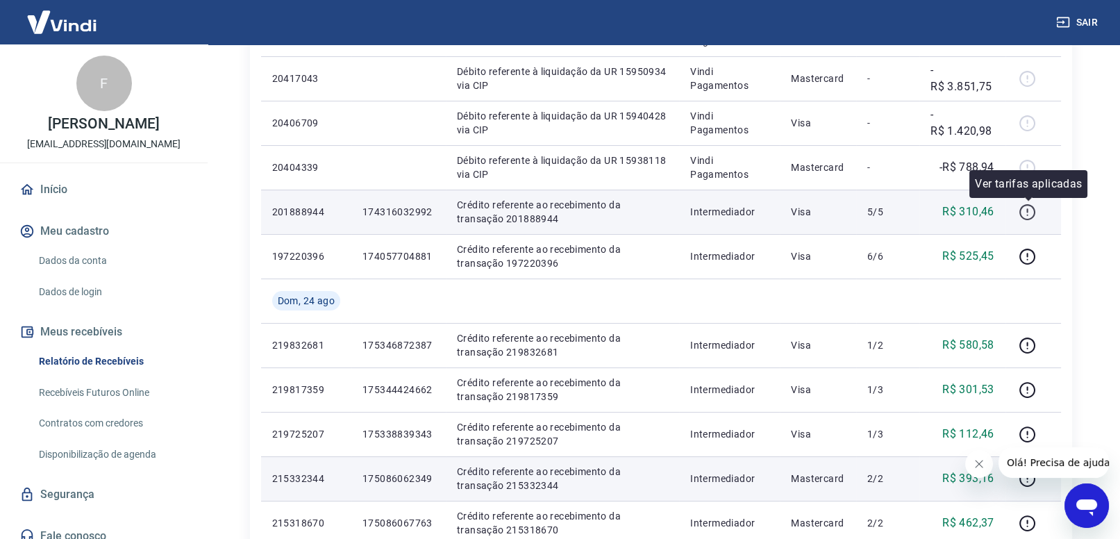
click at [1032, 211] on icon "button" at bounding box center [1027, 211] width 17 height 17
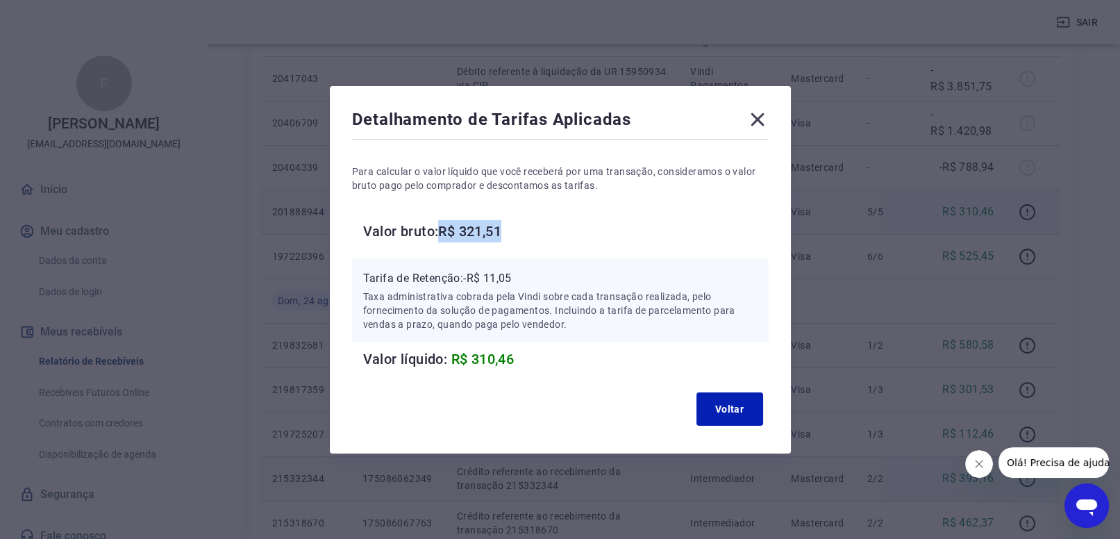
drag, startPoint x: 444, startPoint y: 227, endPoint x: 516, endPoint y: 222, distance: 71.7
click at [516, 222] on h6 "Valor bruto: R$ 321,51" at bounding box center [566, 231] width 406 height 22
drag, startPoint x: 465, startPoint y: 278, endPoint x: 531, endPoint y: 267, distance: 66.8
click at [531, 267] on div "Tarifa de Retenção: -R$ 11,05 Taxa administrativa cobrada pela Vindi sobre cada…" at bounding box center [560, 300] width 417 height 83
click at [760, 117] on icon at bounding box center [757, 119] width 13 height 13
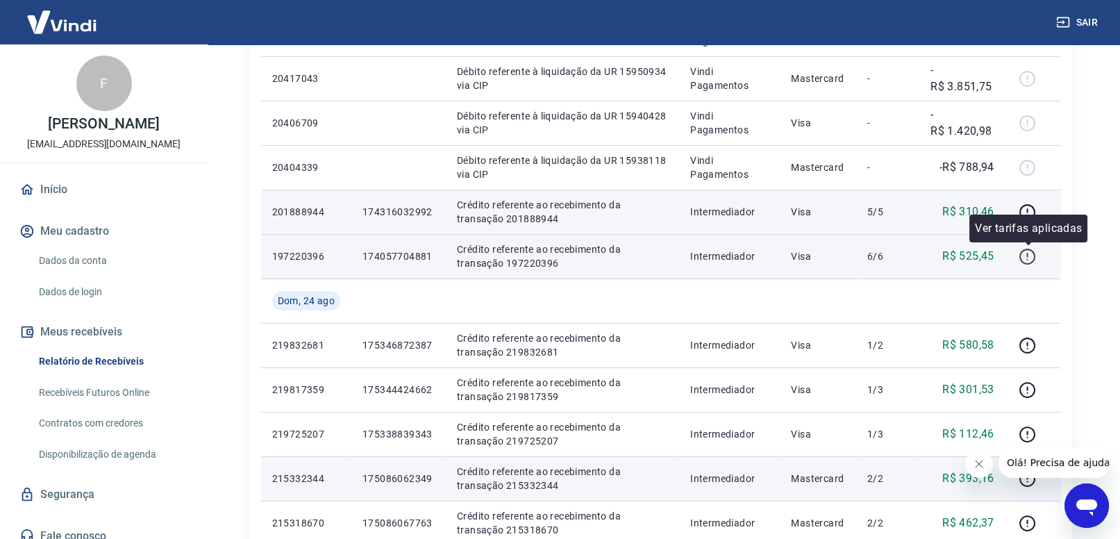
click at [1027, 257] on icon "button" at bounding box center [1027, 256] width 17 height 17
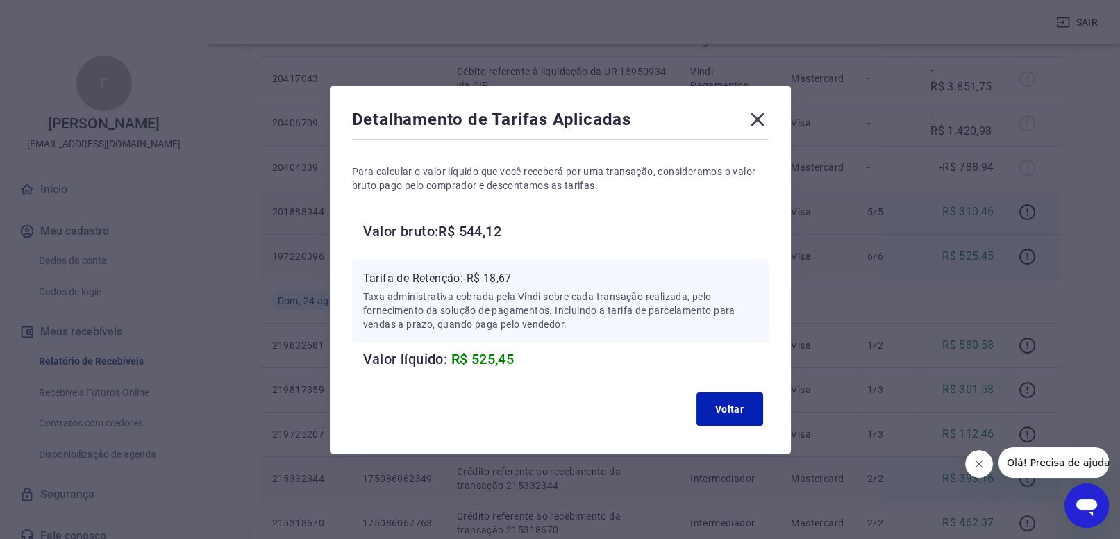
drag, startPoint x: 442, startPoint y: 233, endPoint x: 527, endPoint y: 228, distance: 85.6
click at [527, 228] on h6 "Valor bruto: R$ 544,12" at bounding box center [566, 231] width 406 height 22
drag, startPoint x: 464, startPoint y: 278, endPoint x: 526, endPoint y: 271, distance: 62.2
click at [526, 271] on p "Tarifa de Retenção: -R$ 18,67" at bounding box center [560, 278] width 394 height 17
click at [749, 122] on icon at bounding box center [758, 119] width 22 height 22
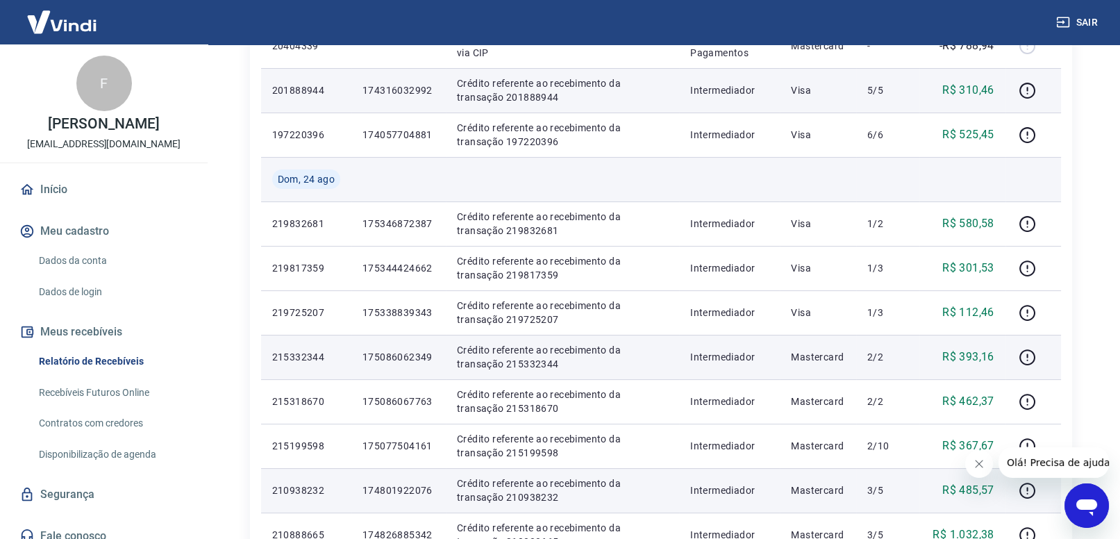
scroll to position [506, 0]
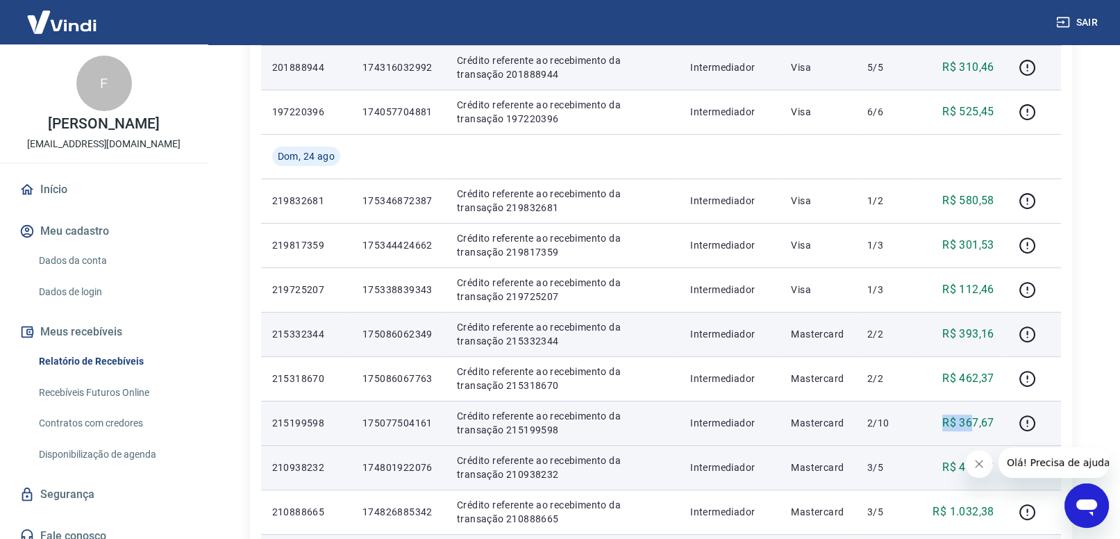
drag, startPoint x: 908, startPoint y: 424, endPoint x: 979, endPoint y: 426, distance: 70.2
click at [977, 426] on tr "215199598 175077504161 Crédito referente ao recebimento da transação 215199598 …" at bounding box center [661, 423] width 800 height 44
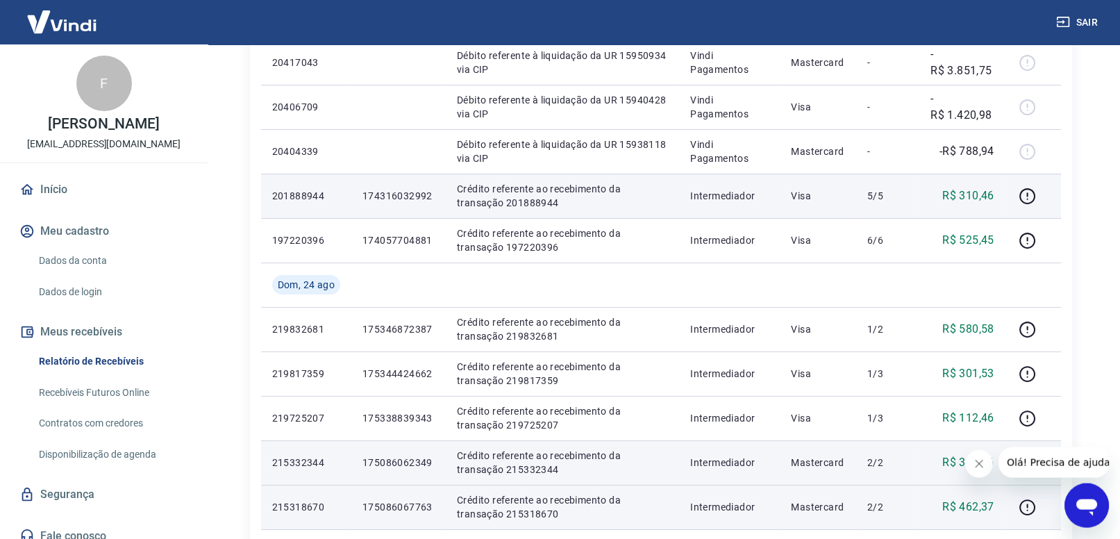
scroll to position [144, 0]
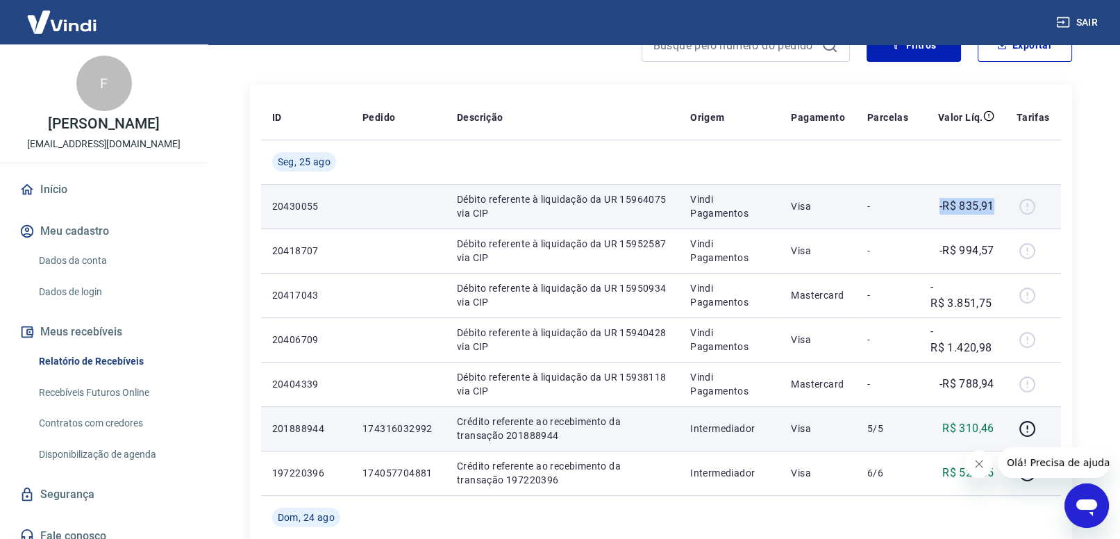
drag, startPoint x: 937, startPoint y: 206, endPoint x: 994, endPoint y: 208, distance: 57.0
click at [994, 208] on div "-R$ 835,91" at bounding box center [963, 206] width 64 height 17
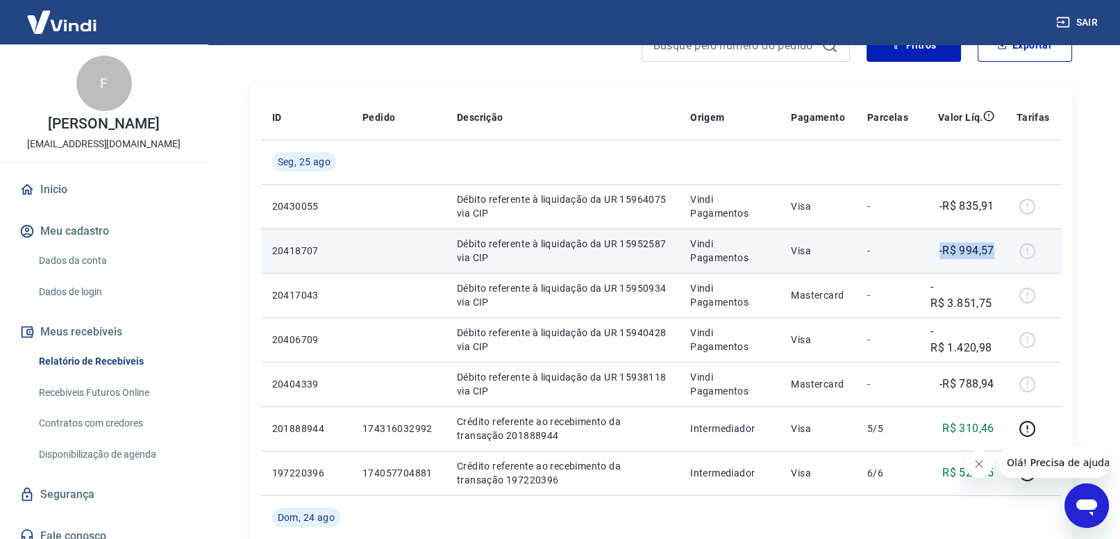
drag, startPoint x: 933, startPoint y: 251, endPoint x: 1005, endPoint y: 248, distance: 72.3
click at [1004, 248] on td "-R$ 994,57" at bounding box center [963, 250] width 86 height 44
click at [926, 238] on td "-R$ 994,57" at bounding box center [963, 250] width 86 height 44
drag, startPoint x: 940, startPoint y: 253, endPoint x: 1004, endPoint y: 245, distance: 63.7
click at [1004, 245] on td "-R$ 994,57" at bounding box center [963, 250] width 86 height 44
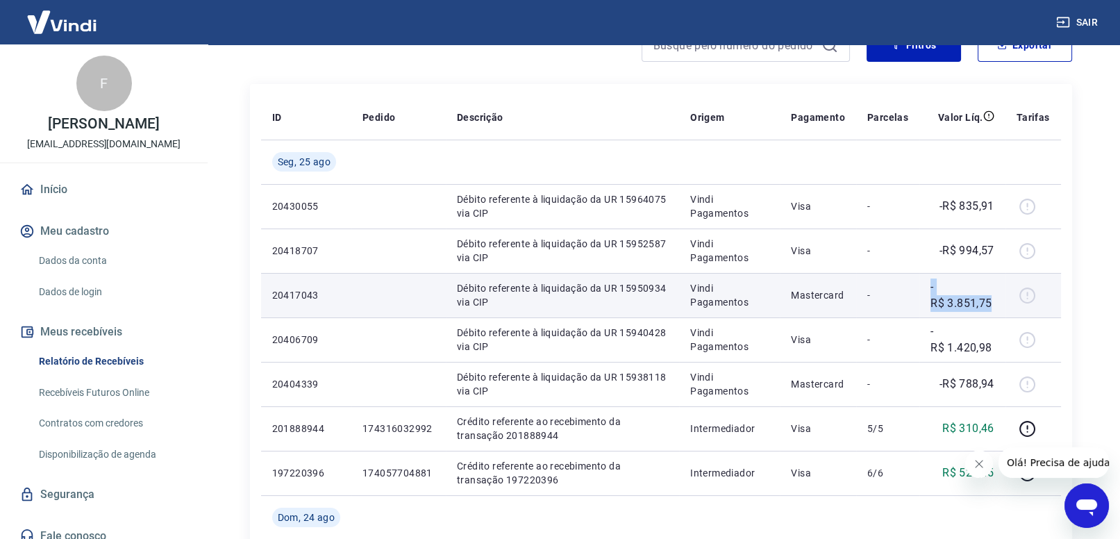
drag, startPoint x: 929, startPoint y: 290, endPoint x: 995, endPoint y: 305, distance: 67.0
click at [995, 305] on td "-R$ 3.851,75" at bounding box center [963, 295] width 86 height 44
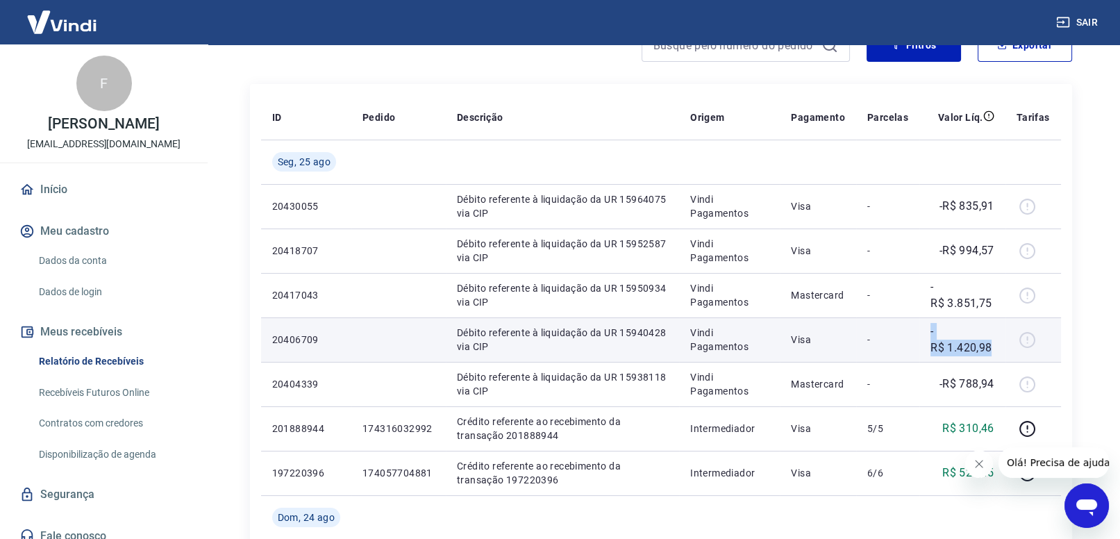
drag, startPoint x: 923, startPoint y: 332, endPoint x: 995, endPoint y: 344, distance: 73.2
click at [994, 344] on td "-R$ 1.420,98" at bounding box center [963, 339] width 86 height 44
drag, startPoint x: 937, startPoint y: 315, endPoint x: 930, endPoint y: 332, distance: 18.1
click at [938, 316] on td "-R$ 3.851,75" at bounding box center [963, 295] width 86 height 44
drag, startPoint x: 929, startPoint y: 332, endPoint x: 993, endPoint y: 358, distance: 68.9
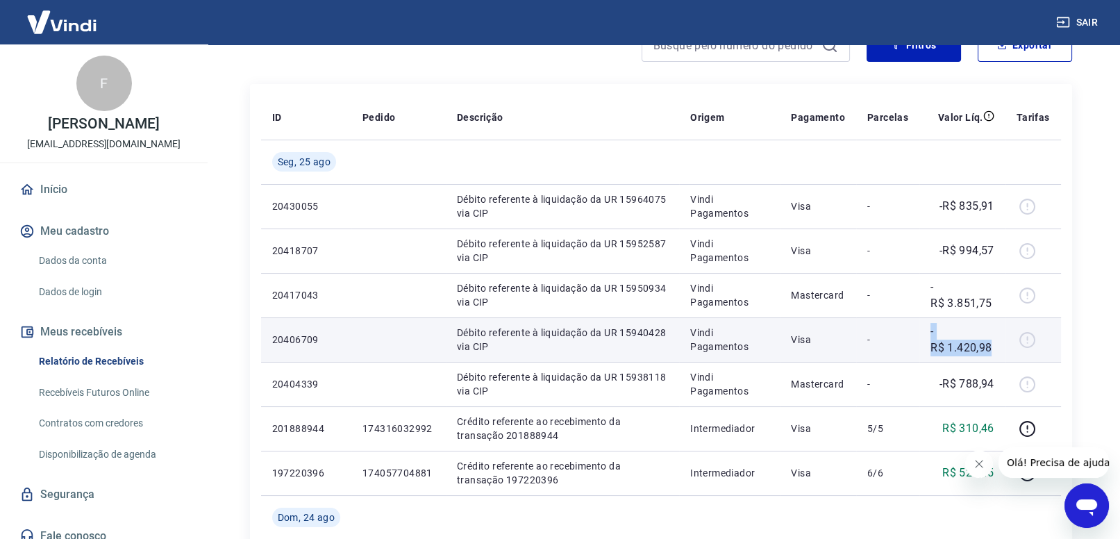
click at [992, 355] on td "-R$ 1.420,98" at bounding box center [963, 339] width 86 height 44
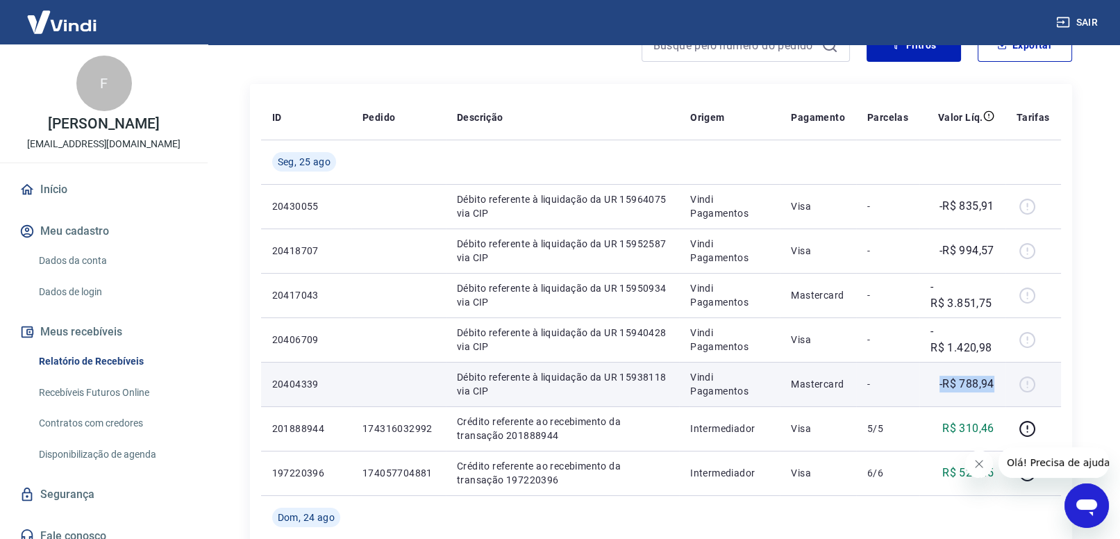
drag, startPoint x: 938, startPoint y: 386, endPoint x: 990, endPoint y: 377, distance: 52.9
click at [992, 377] on div "-R$ 788,94" at bounding box center [963, 384] width 64 height 17
